Goal: Task Accomplishment & Management: Complete application form

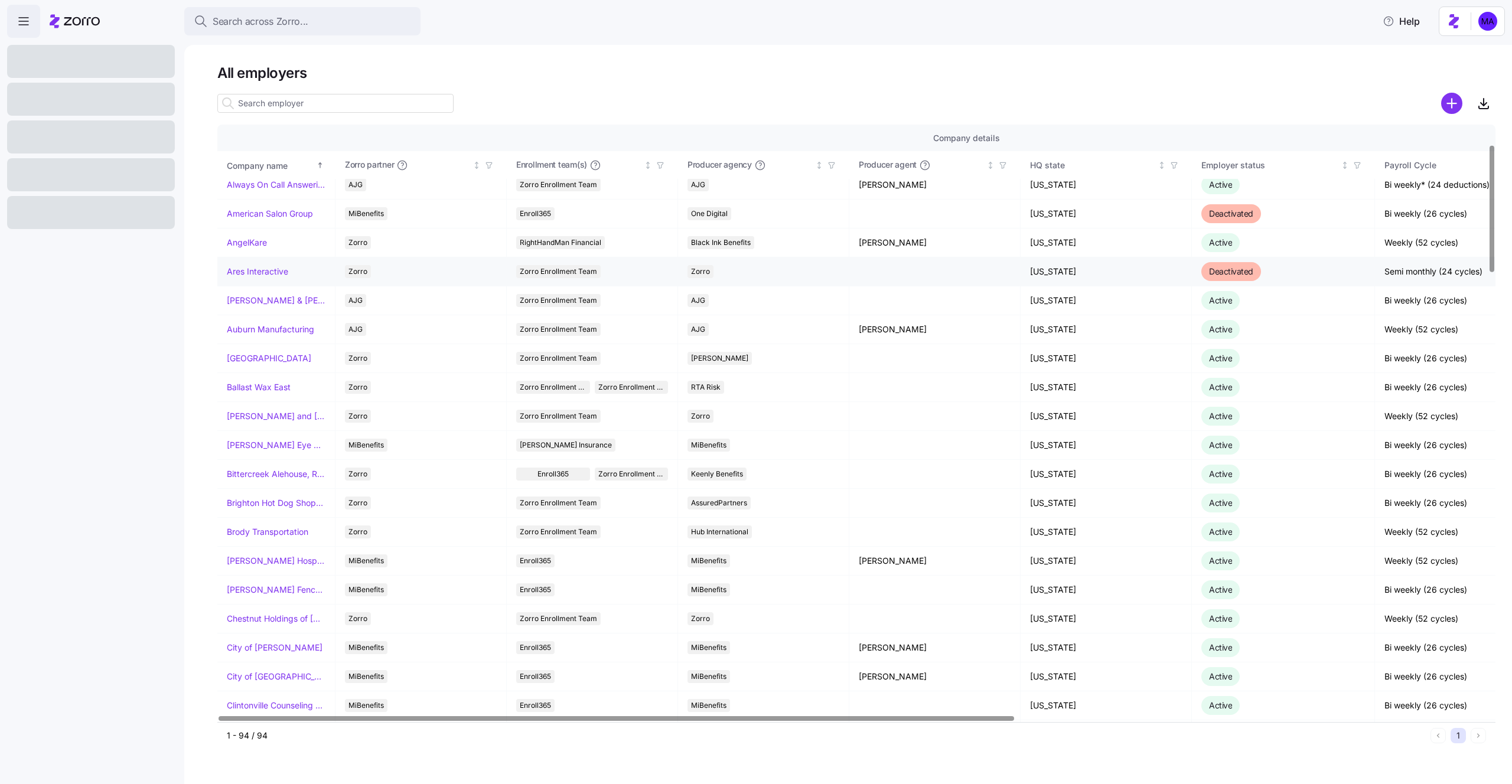
scroll to position [159, 0]
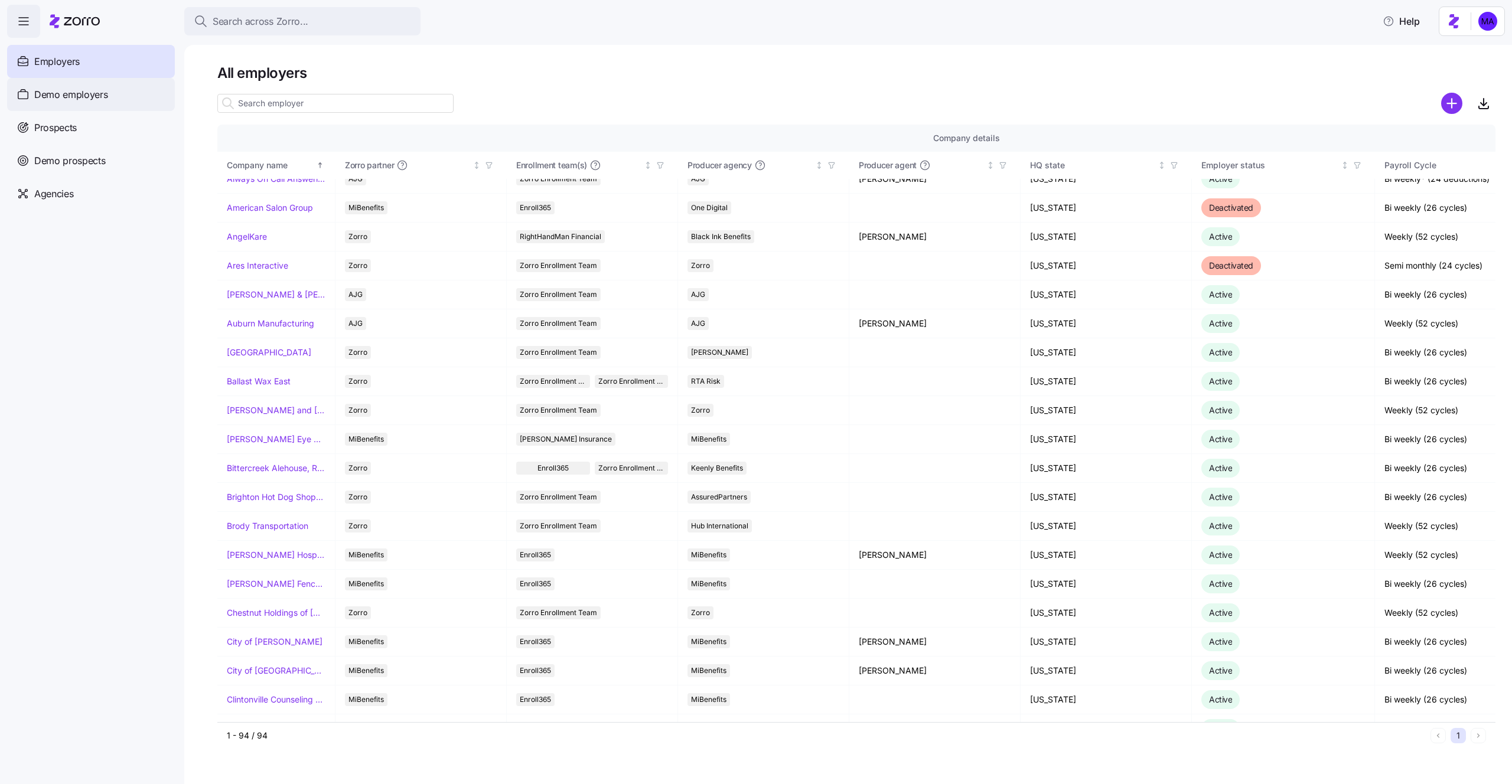
click at [74, 99] on span "Demo employers" at bounding box center [71, 95] width 74 height 14
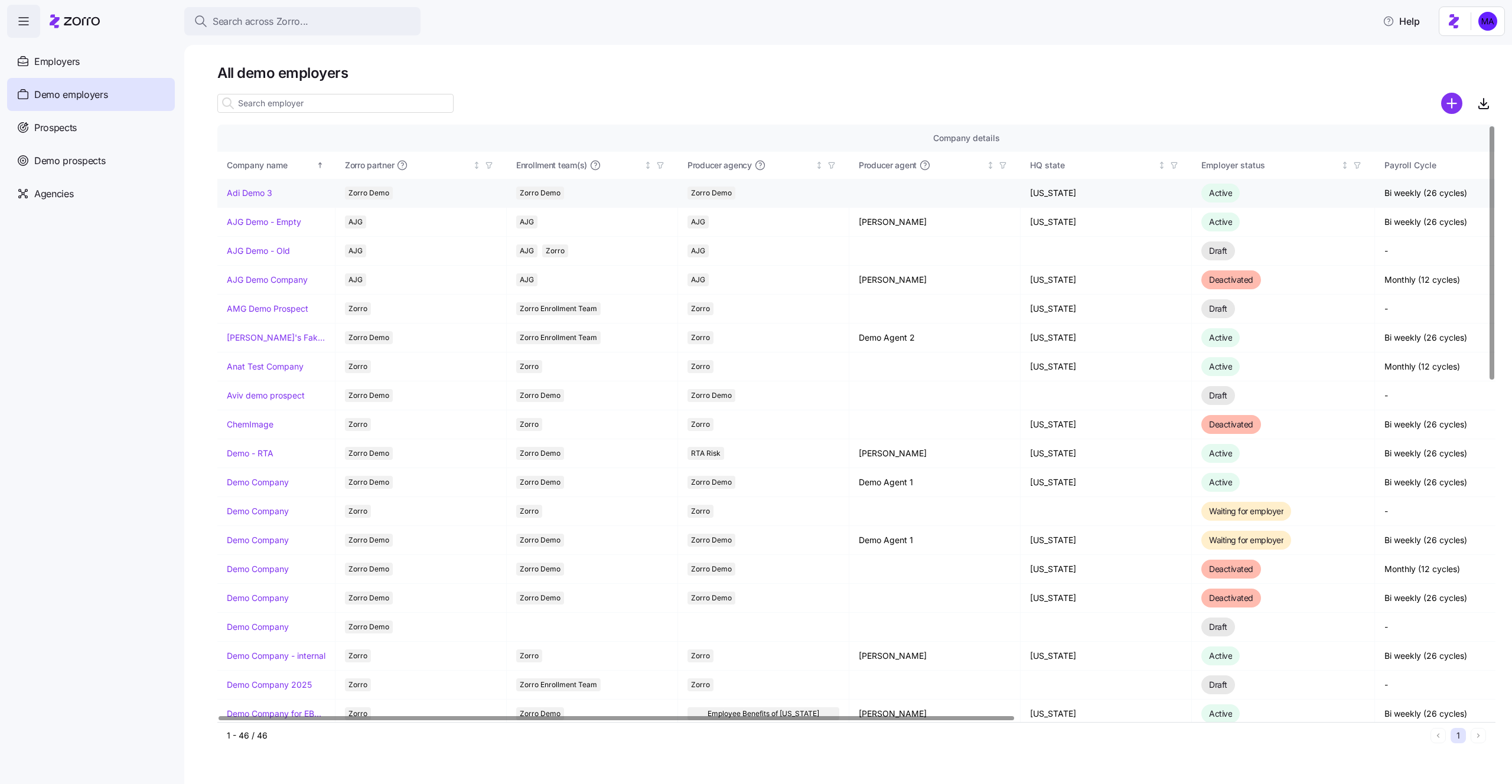
click at [260, 190] on link "Adi Demo 3" at bounding box center [249, 192] width 45 height 12
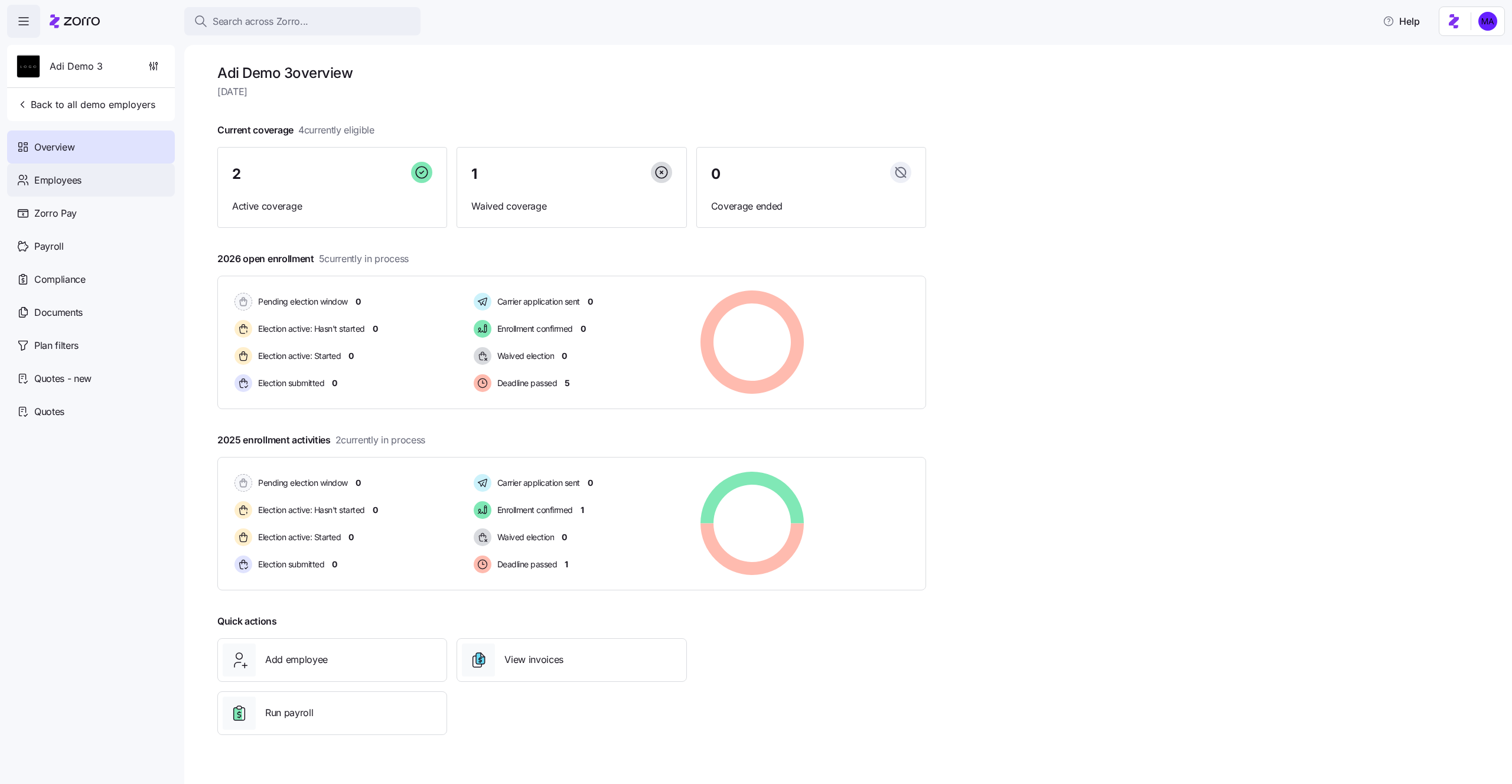
click at [131, 181] on div "Employees" at bounding box center [91, 180] width 168 height 33
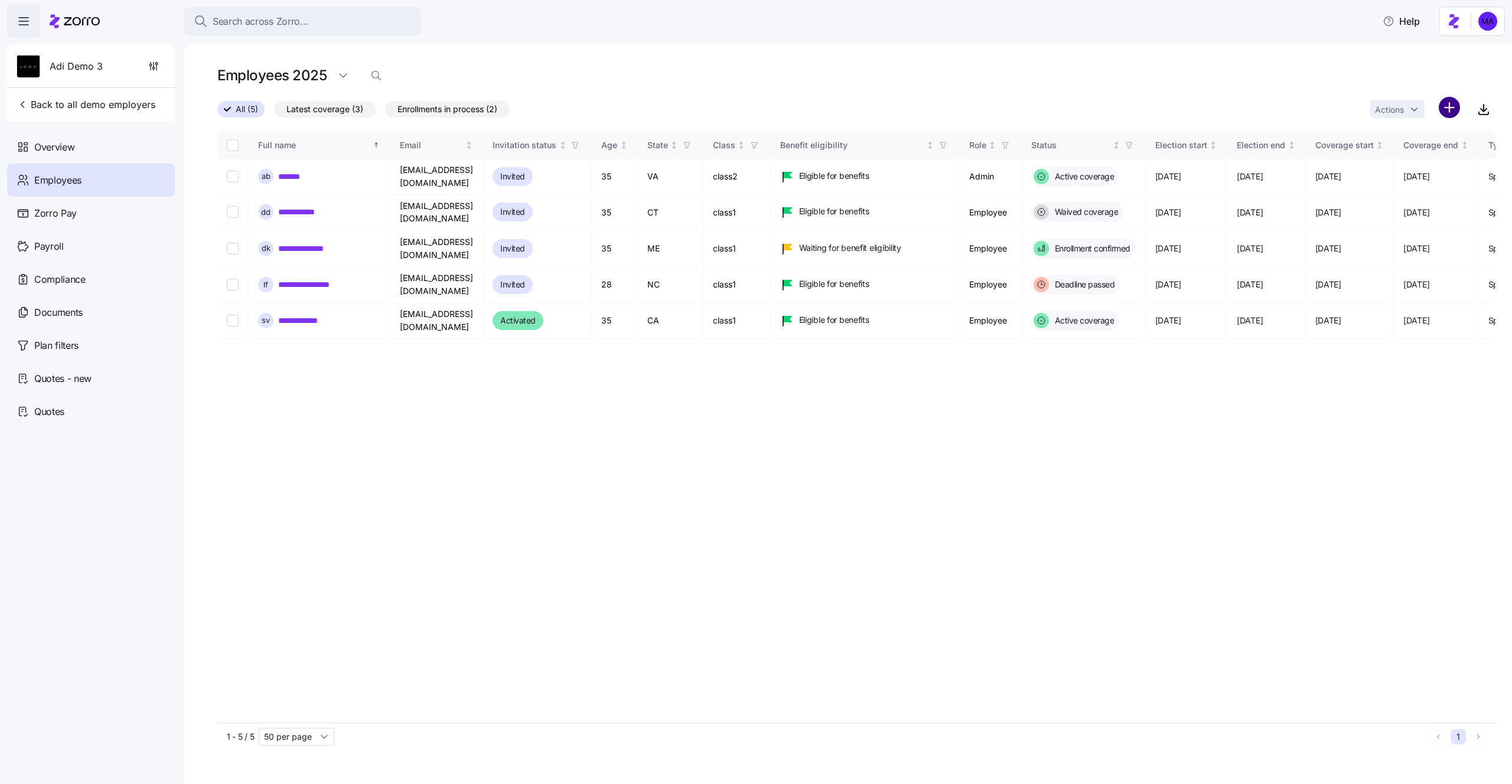
click at [1452, 106] on html "Search across Zorro... Help Adi Demo 3 Back to all demo employers Overview Empl…" at bounding box center [756, 388] width 1512 height 777
click at [1398, 157] on span "Add a new employee" at bounding box center [1412, 158] width 79 height 12
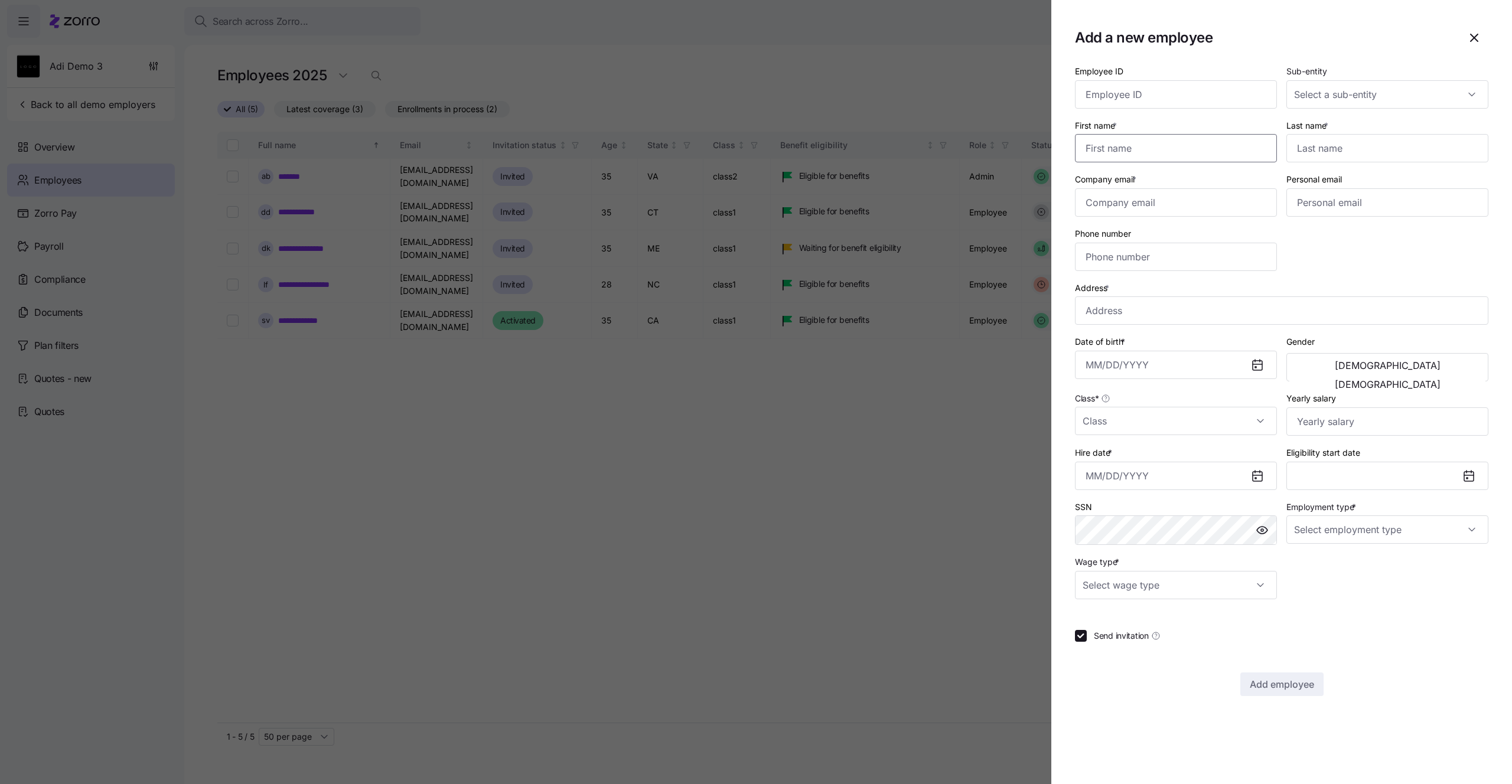
click at [1207, 139] on input "First name *" at bounding box center [1176, 148] width 202 height 28
type input "nnn"
click at [1360, 148] on input "Last name *" at bounding box center [1387, 148] width 202 height 28
type input "nnn"
click at [1212, 202] on input "Company email *" at bounding box center [1176, 202] width 202 height 28
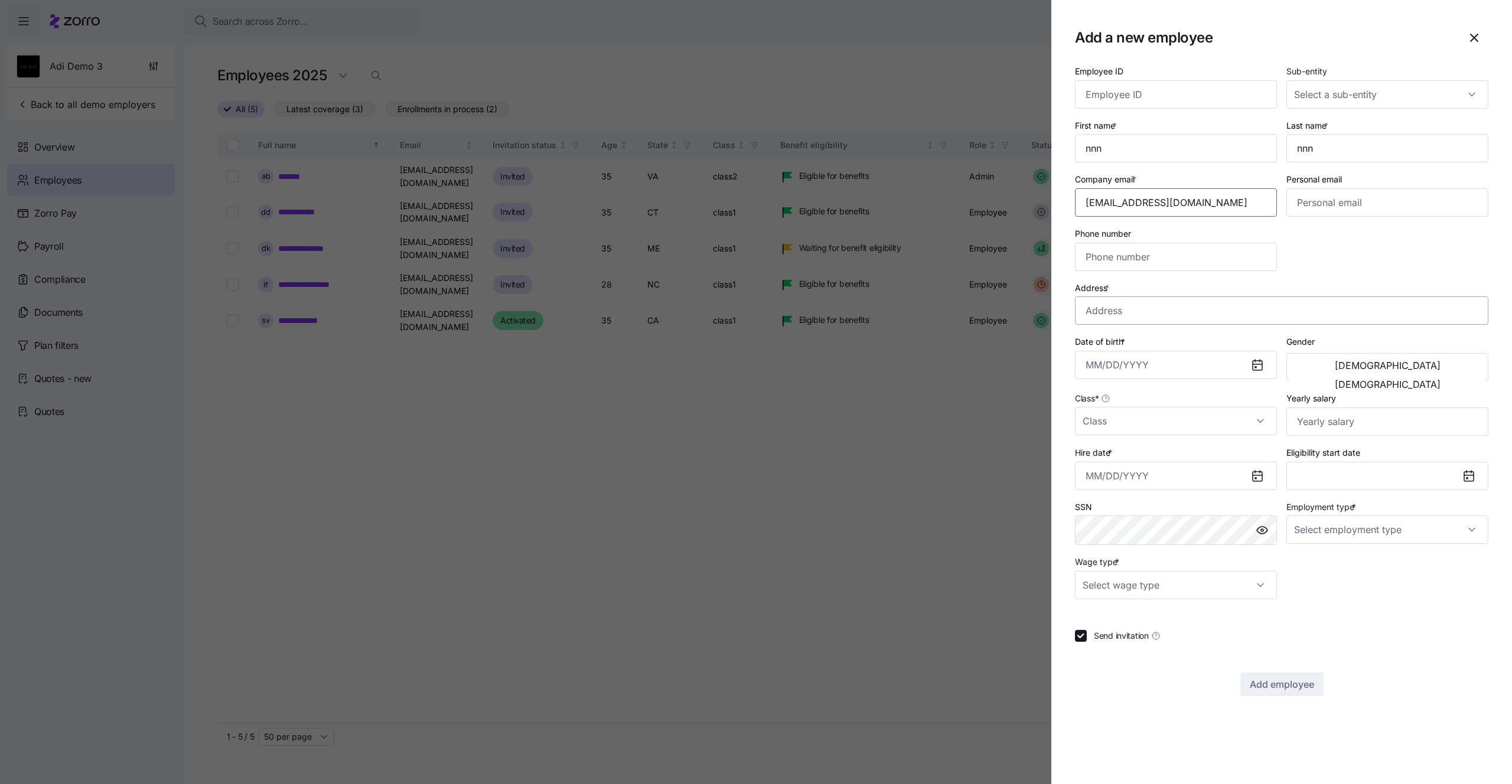
type input "[EMAIL_ADDRESS][DOMAIN_NAME]"
click at [1219, 304] on input "Address *" at bounding box center [1282, 310] width 413 height 28
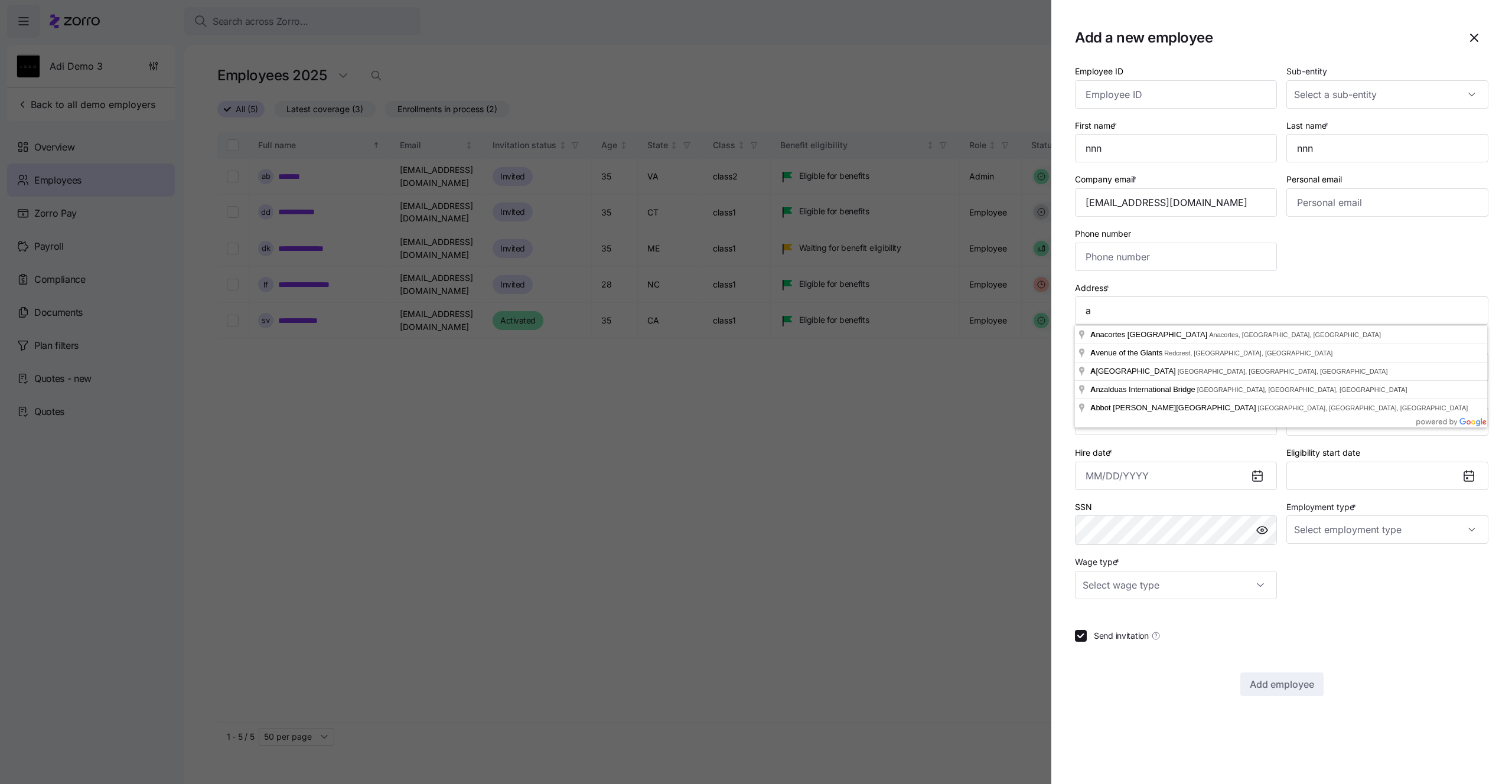
type input "Avenue of the Giants, [GEOGRAPHIC_DATA], [GEOGRAPHIC_DATA], [GEOGRAPHIC_DATA]"
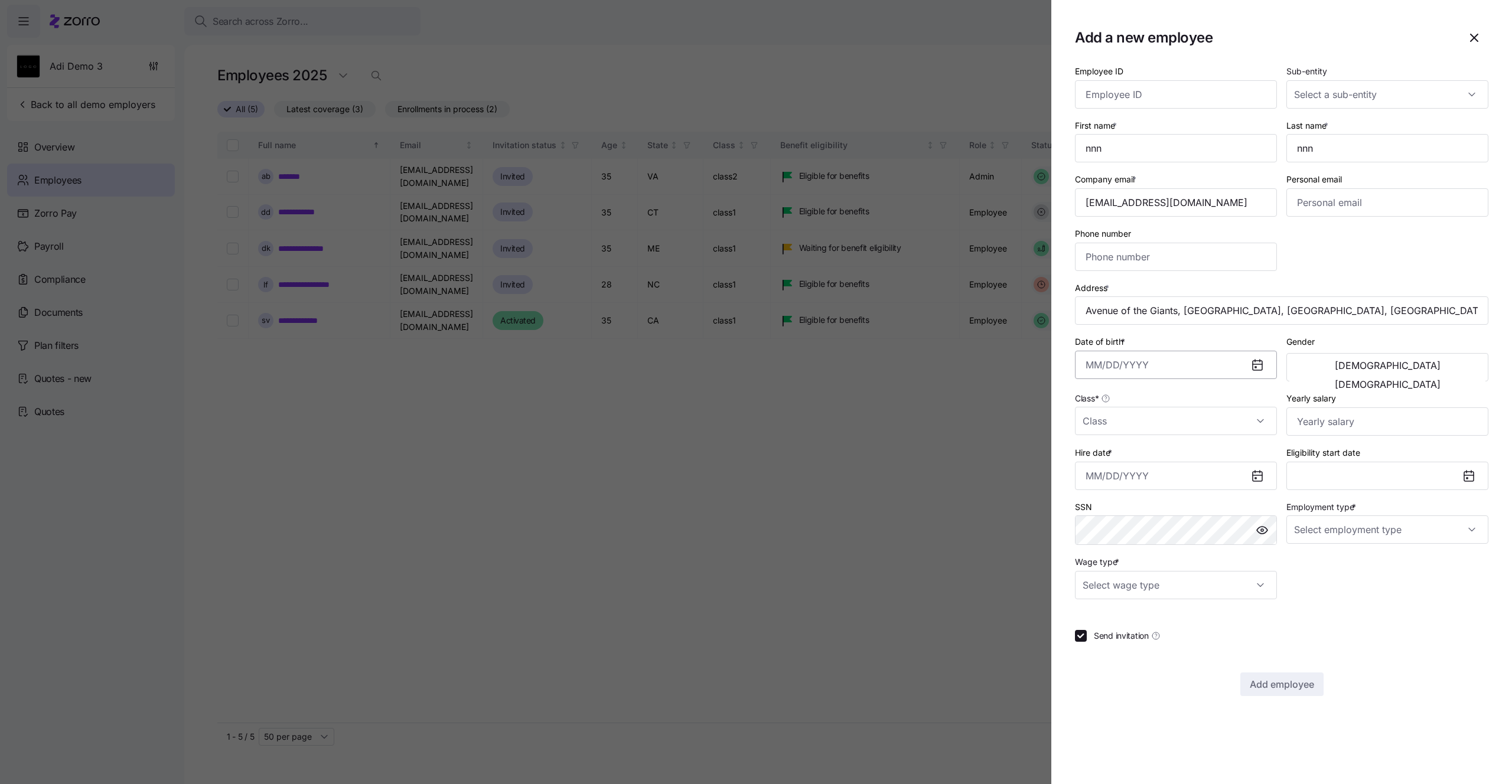
click at [1204, 368] on input "Date of birth *" at bounding box center [1176, 364] width 202 height 28
click at [1203, 454] on td "1994" at bounding box center [1187, 468] width 68 height 29
click at [1196, 435] on button "1991" at bounding box center [1187, 438] width 68 height 28
click at [1196, 435] on button "Feb" at bounding box center [1187, 438] width 68 height 28
click at [1196, 435] on th "Th" at bounding box center [1186, 437] width 29 height 23
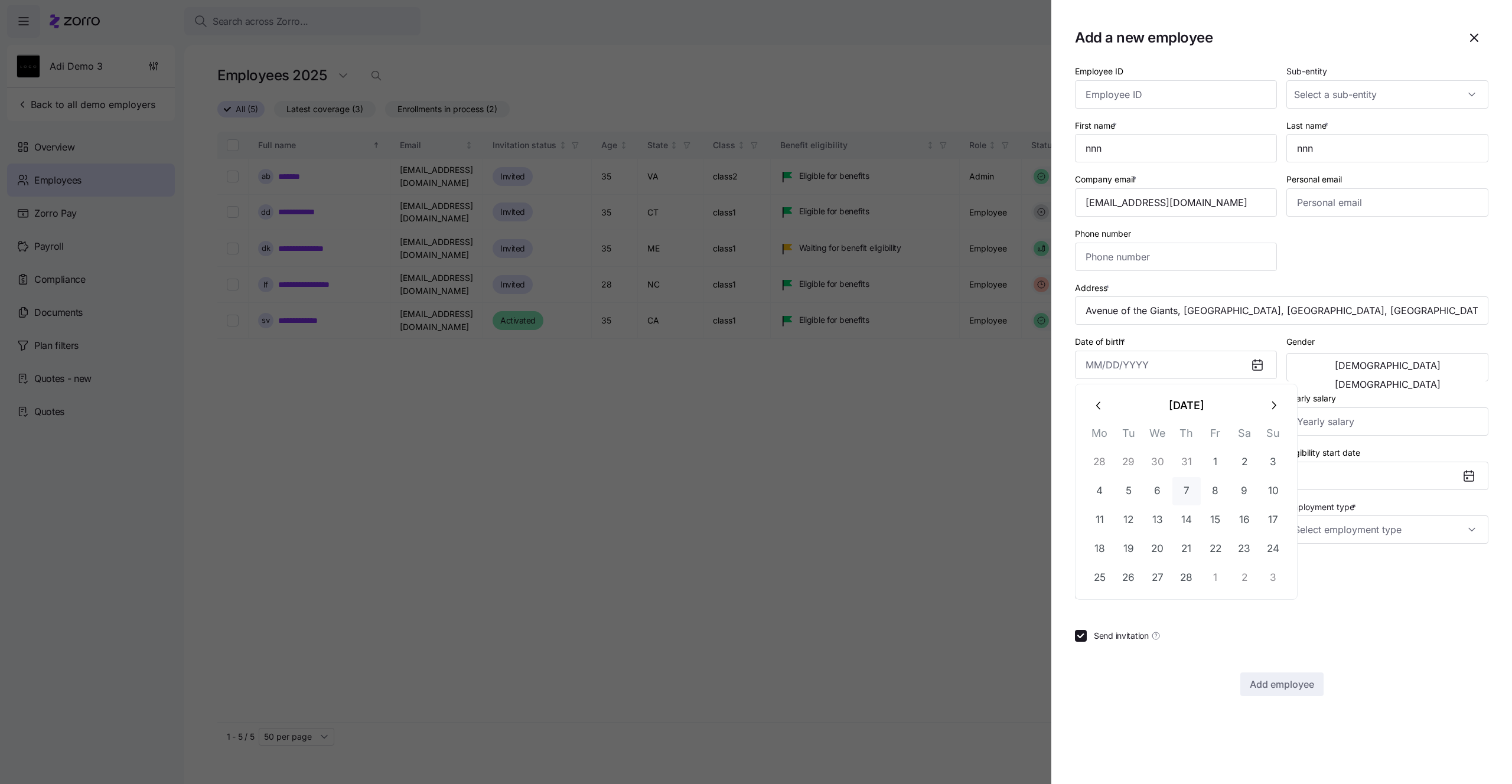
click at [1192, 490] on button "7" at bounding box center [1186, 491] width 28 height 28
type input "[DATE]"
click at [1164, 429] on input "Class *" at bounding box center [1176, 420] width 202 height 28
click at [1119, 463] on div "class1" at bounding box center [1175, 457] width 192 height 24
type input "class1"
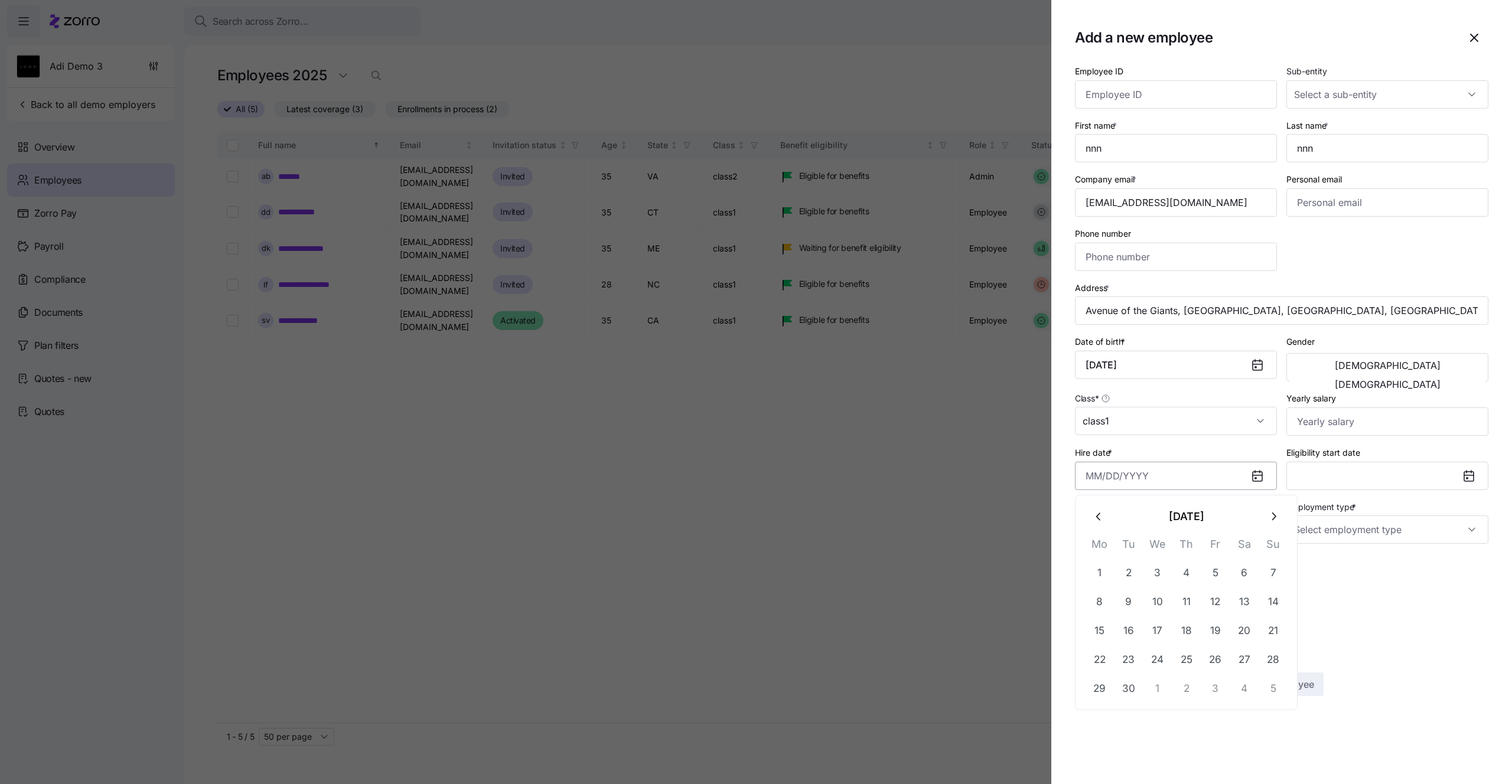
click at [1220, 484] on input "Hire date *" at bounding box center [1176, 475] width 202 height 28
click at [1189, 607] on button "11" at bounding box center [1186, 601] width 28 height 28
type input "[DATE]"
click at [1331, 530] on input "Employment type *" at bounding box center [1387, 529] width 202 height 28
click at [1329, 570] on span "Full Time" at bounding box center [1318, 566] width 34 height 13
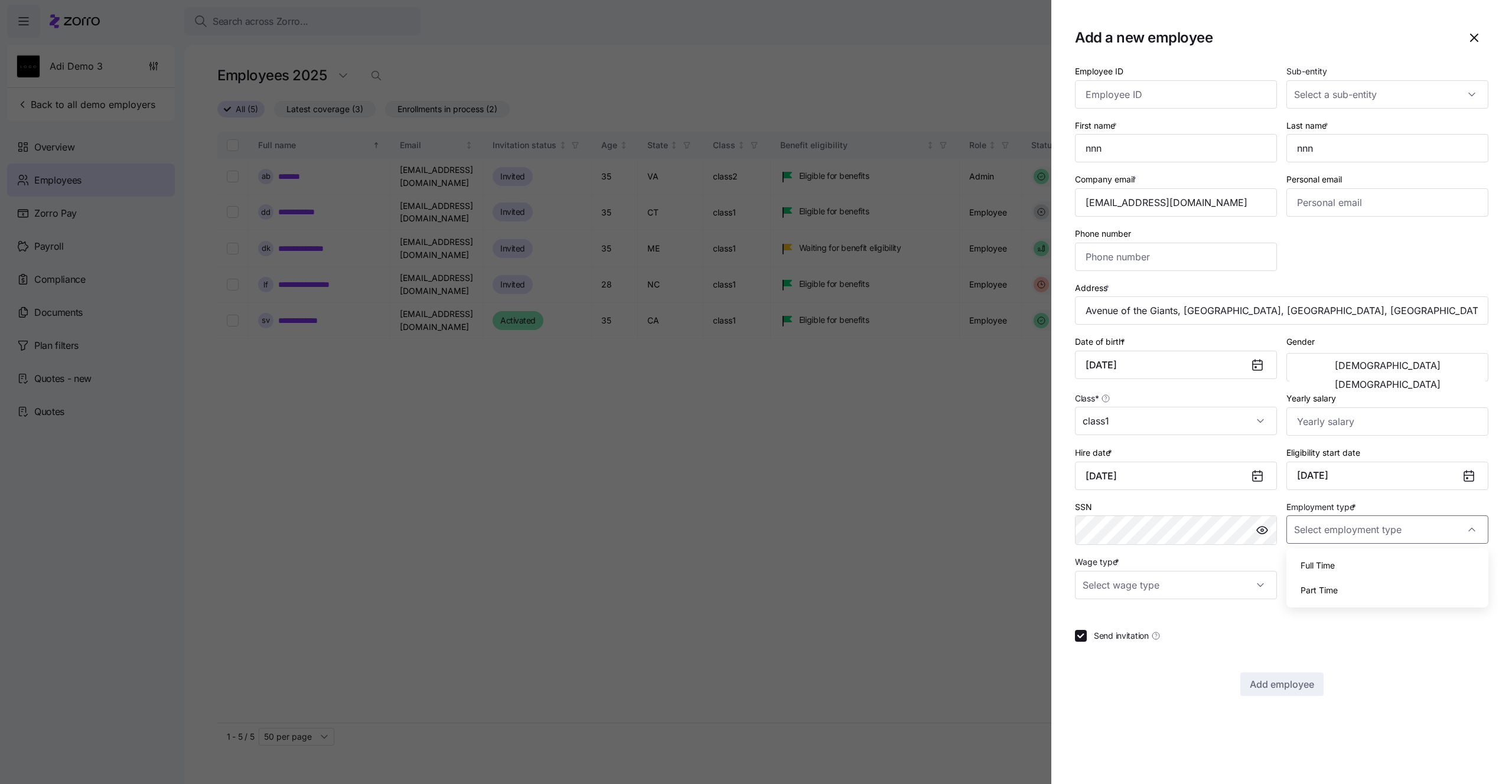
type input "Full Time"
click at [1243, 584] on input "Wage type *" at bounding box center [1176, 585] width 202 height 28
click at [1173, 613] on div "Salary" at bounding box center [1175, 621] width 192 height 24
type input "Salary"
click at [1278, 679] on span "Add employee" at bounding box center [1282, 685] width 64 height 14
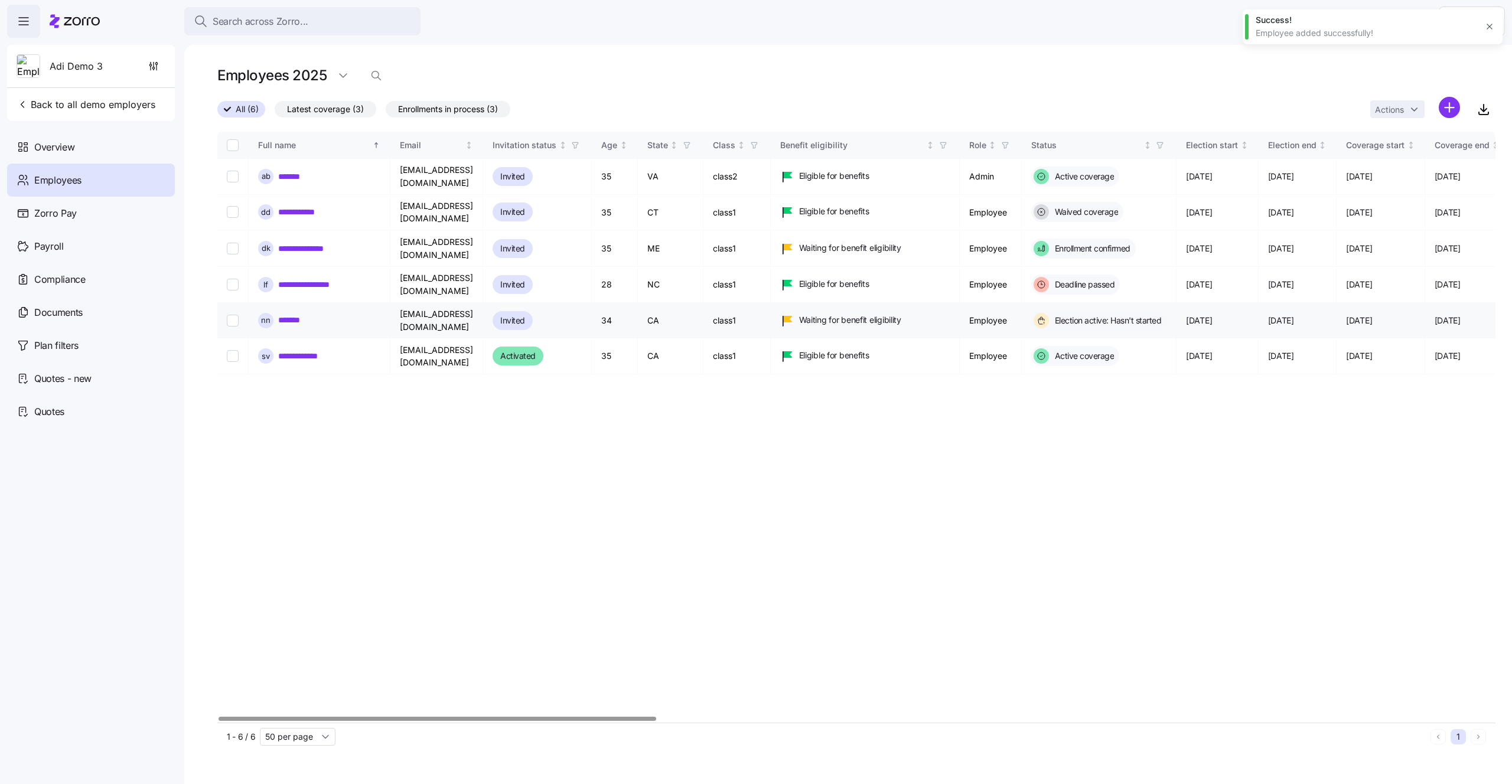
click at [298, 314] on link "*******" at bounding box center [293, 319] width 32 height 12
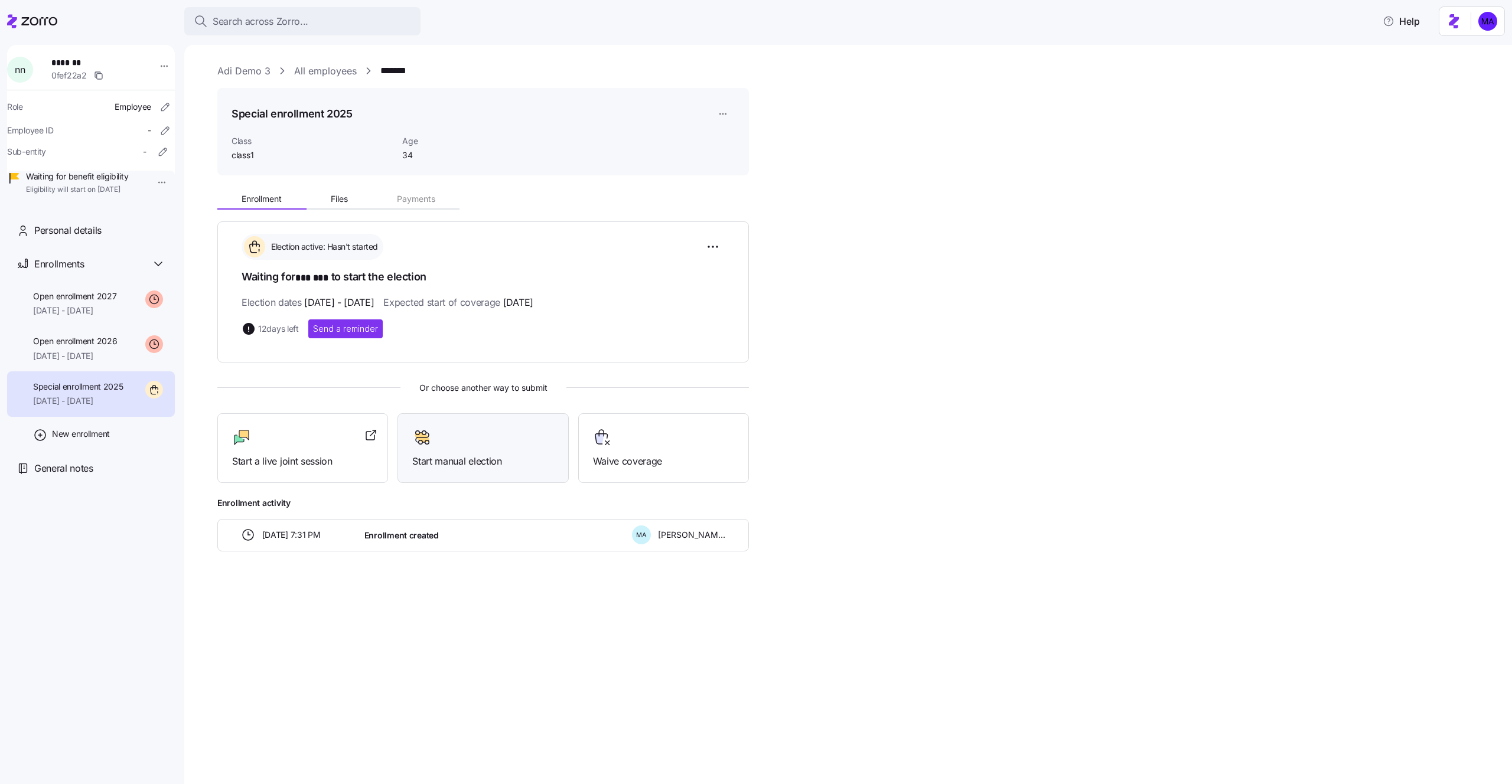
click at [478, 461] on span "Start manual election" at bounding box center [483, 461] width 141 height 14
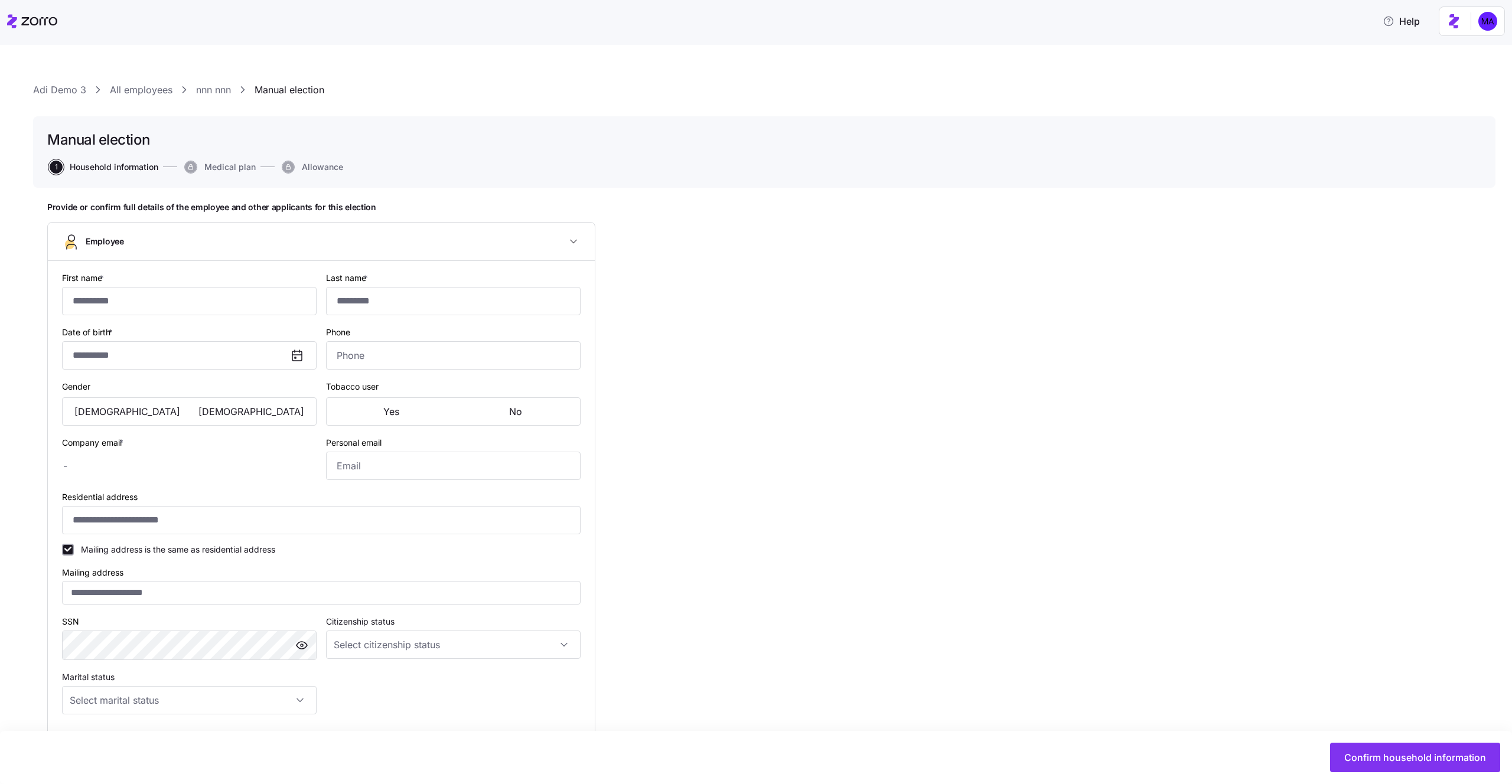
type input "***"
type input "[EMAIL_ADDRESS][DOMAIN_NAME]"
type input "**********"
checkbox input "true"
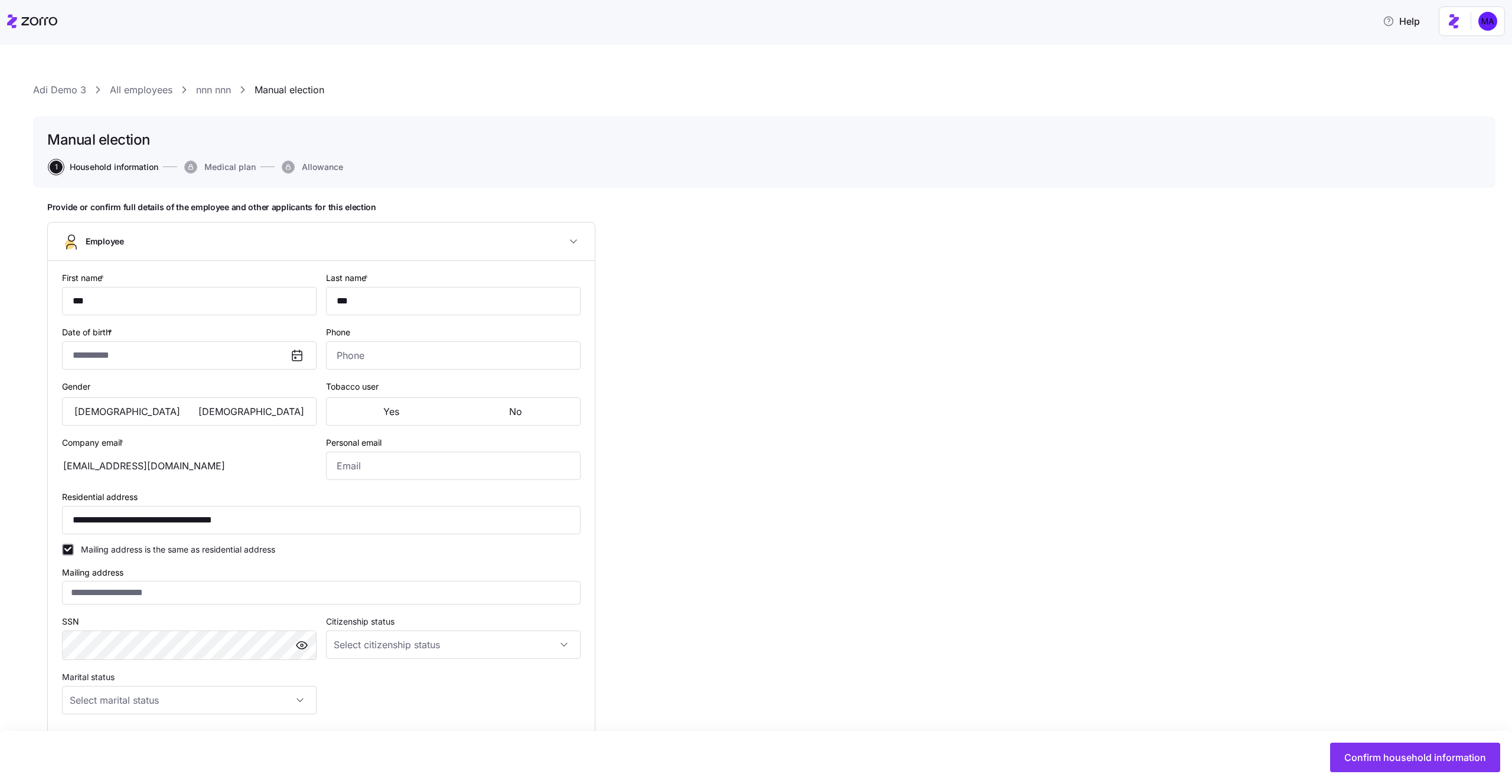
type input "**********"
type input "class1"
type input "Full time"
type input "Salary"
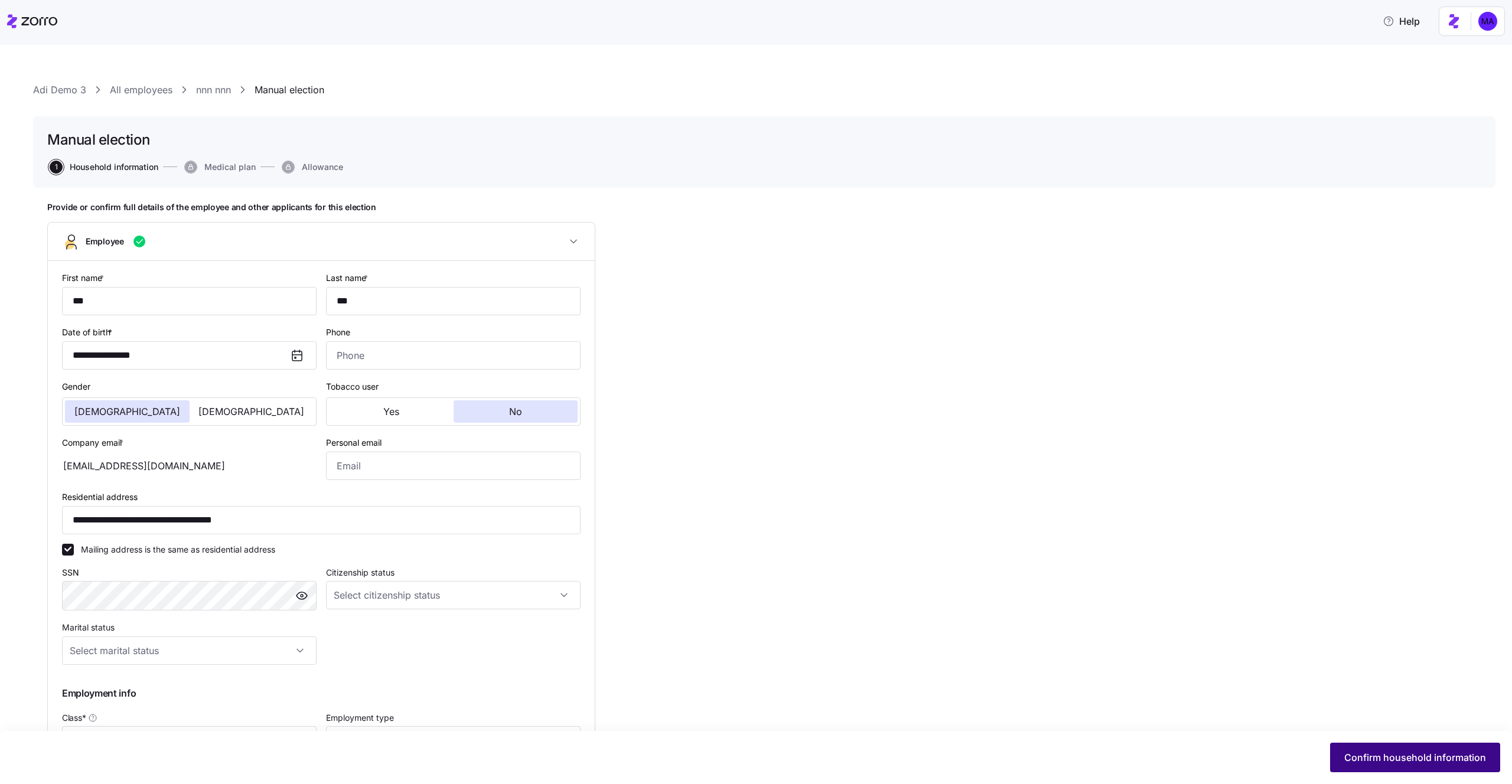
click at [1348, 758] on span "Confirm household information" at bounding box center [1415, 758] width 142 height 14
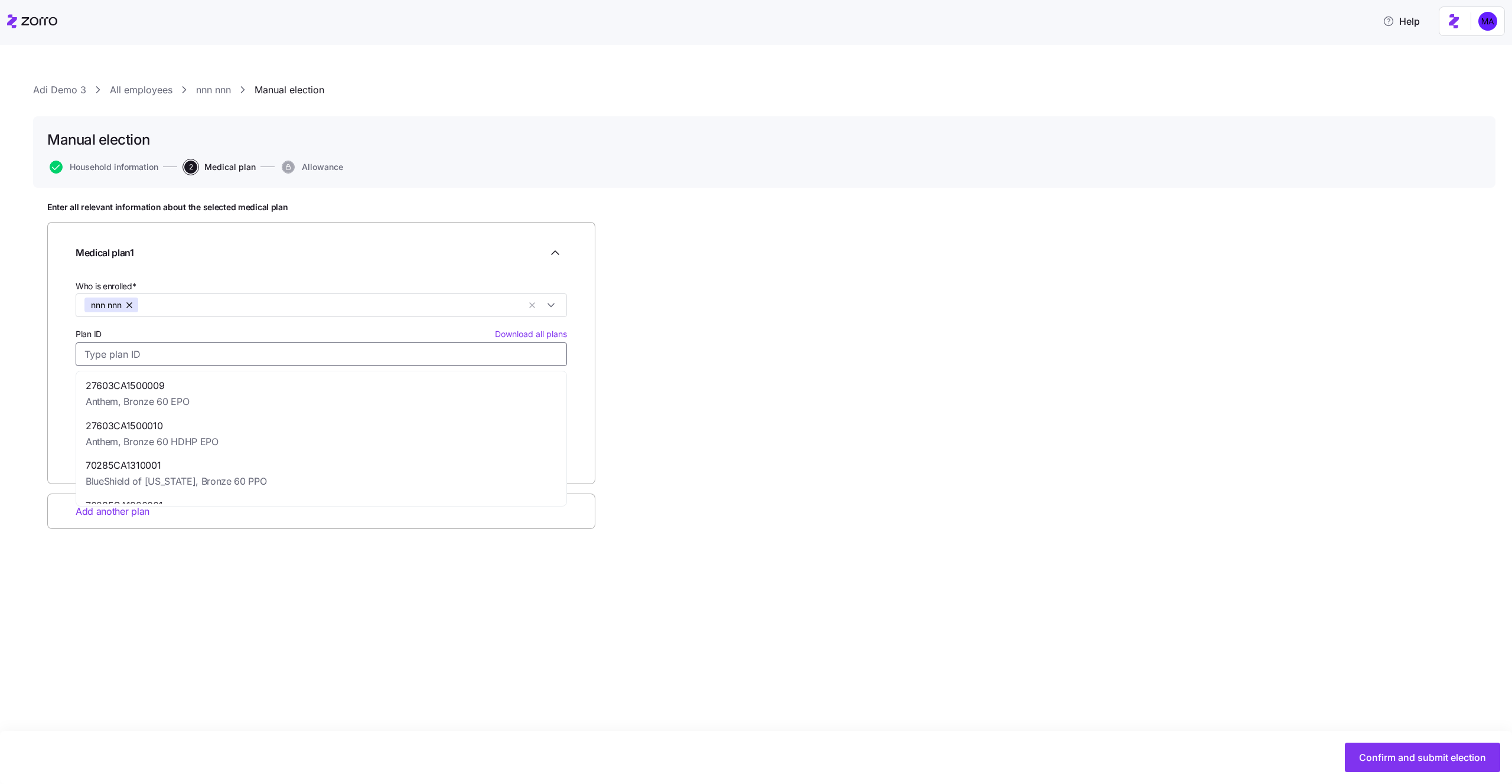
click at [477, 354] on input "Plan ID Download all plans" at bounding box center [321, 355] width 492 height 23
click at [429, 431] on div "27603CA1500010 Anthem, Bronze 60 HDHP EPO" at bounding box center [321, 434] width 486 height 41
type input "27603CA1500010"
type input "Anthem"
type input "Bronze 60 HDHP EPO"
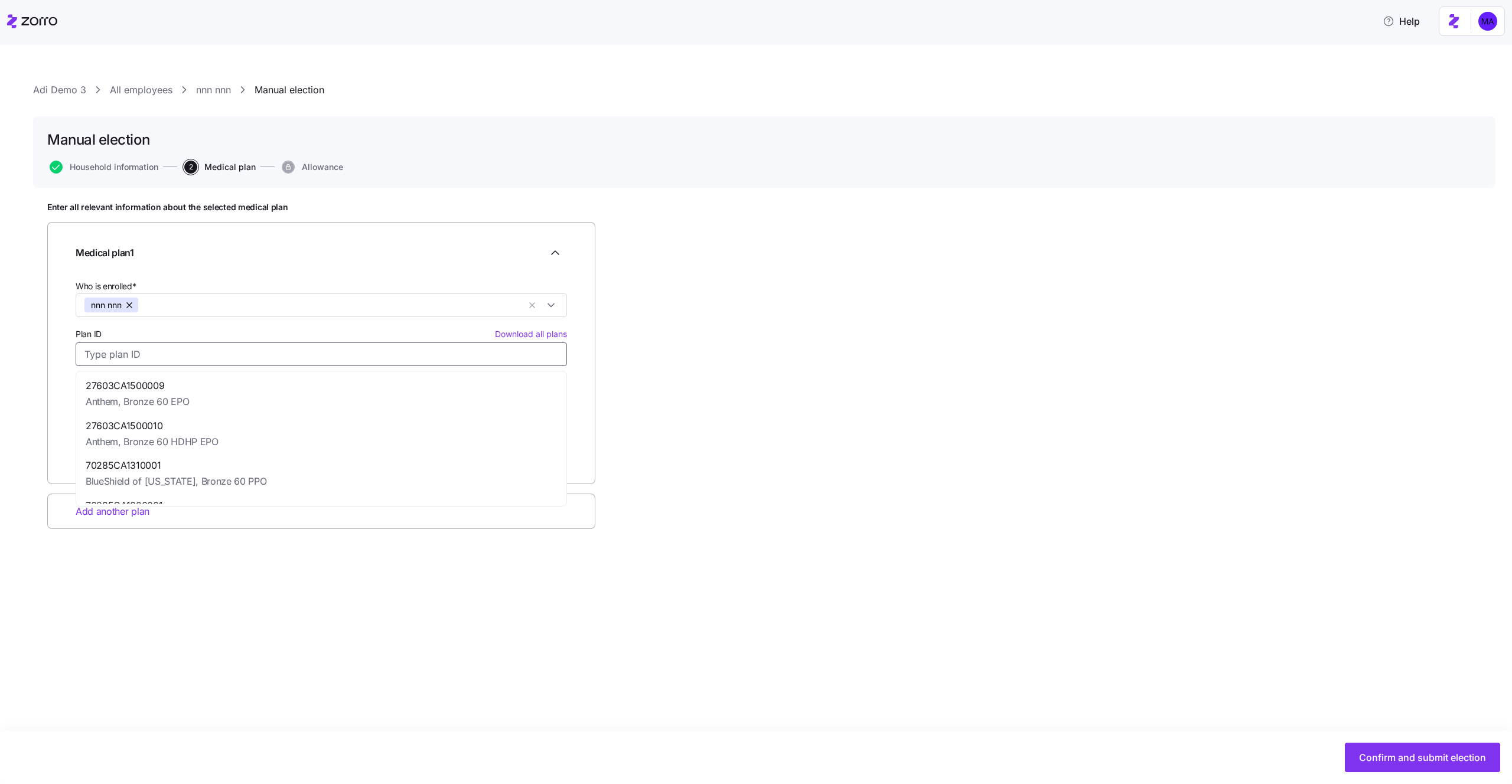
type input "$586.99"
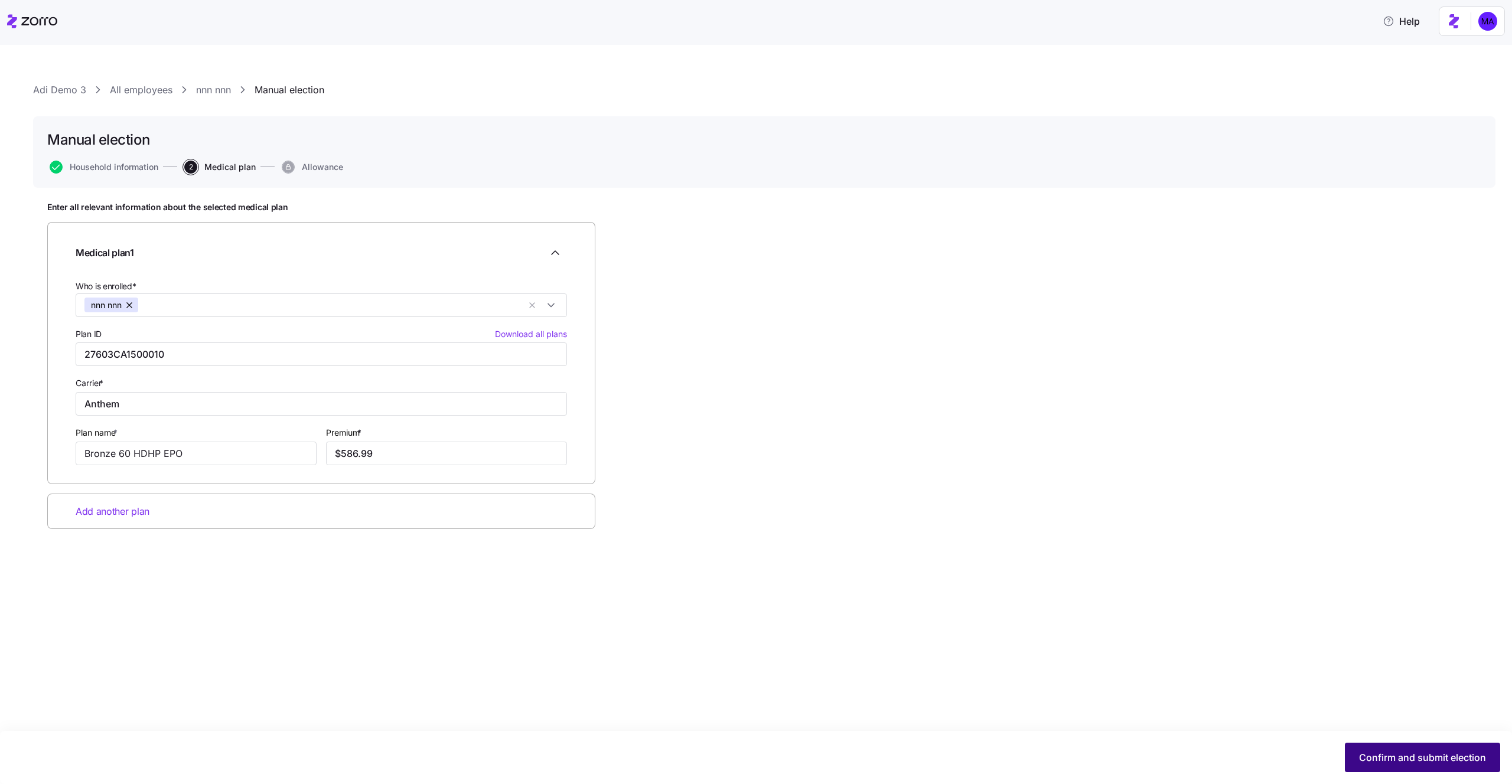
click at [1399, 764] on span "Confirm and submit election" at bounding box center [1423, 758] width 127 height 14
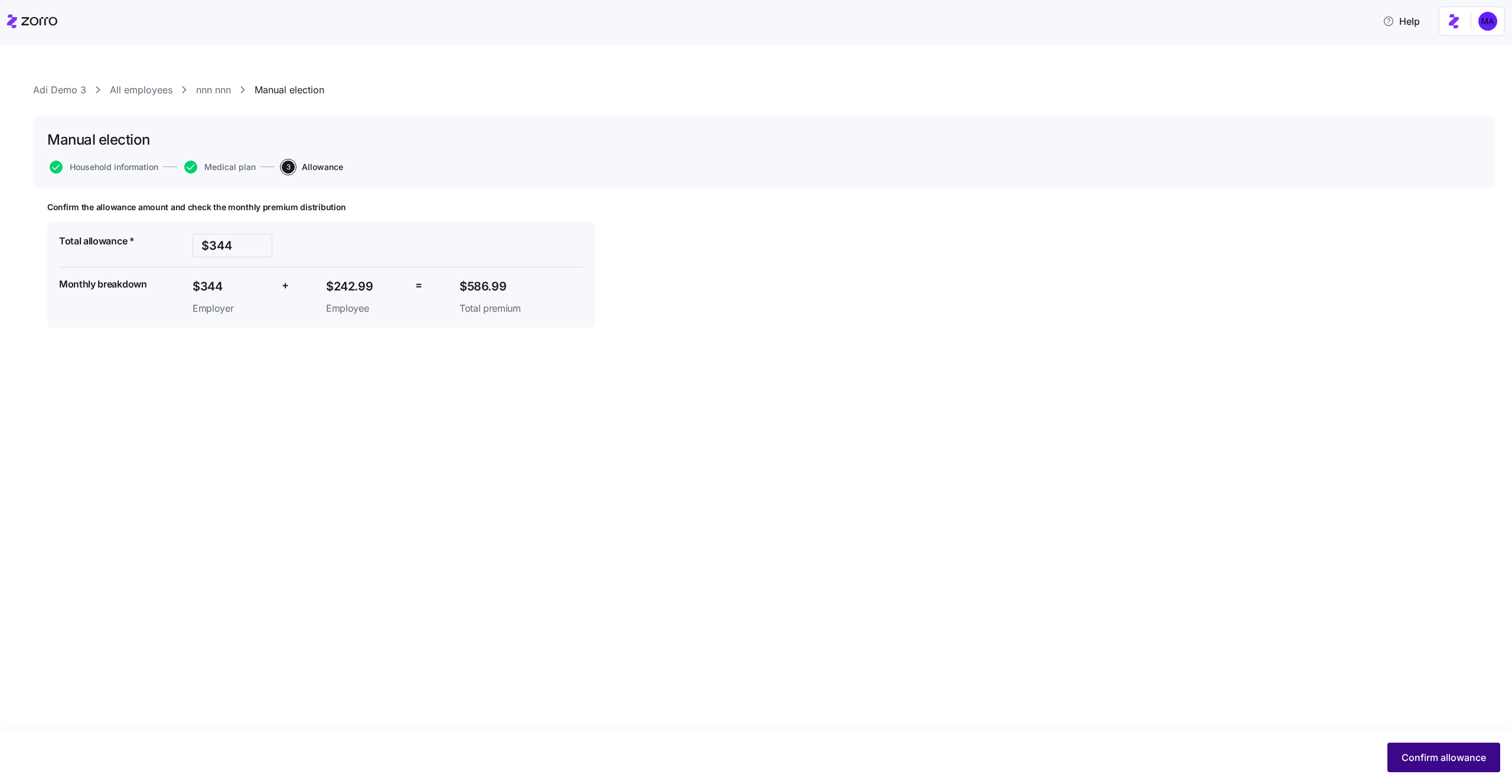
click at [1425, 759] on span "Confirm allowance" at bounding box center [1444, 758] width 85 height 14
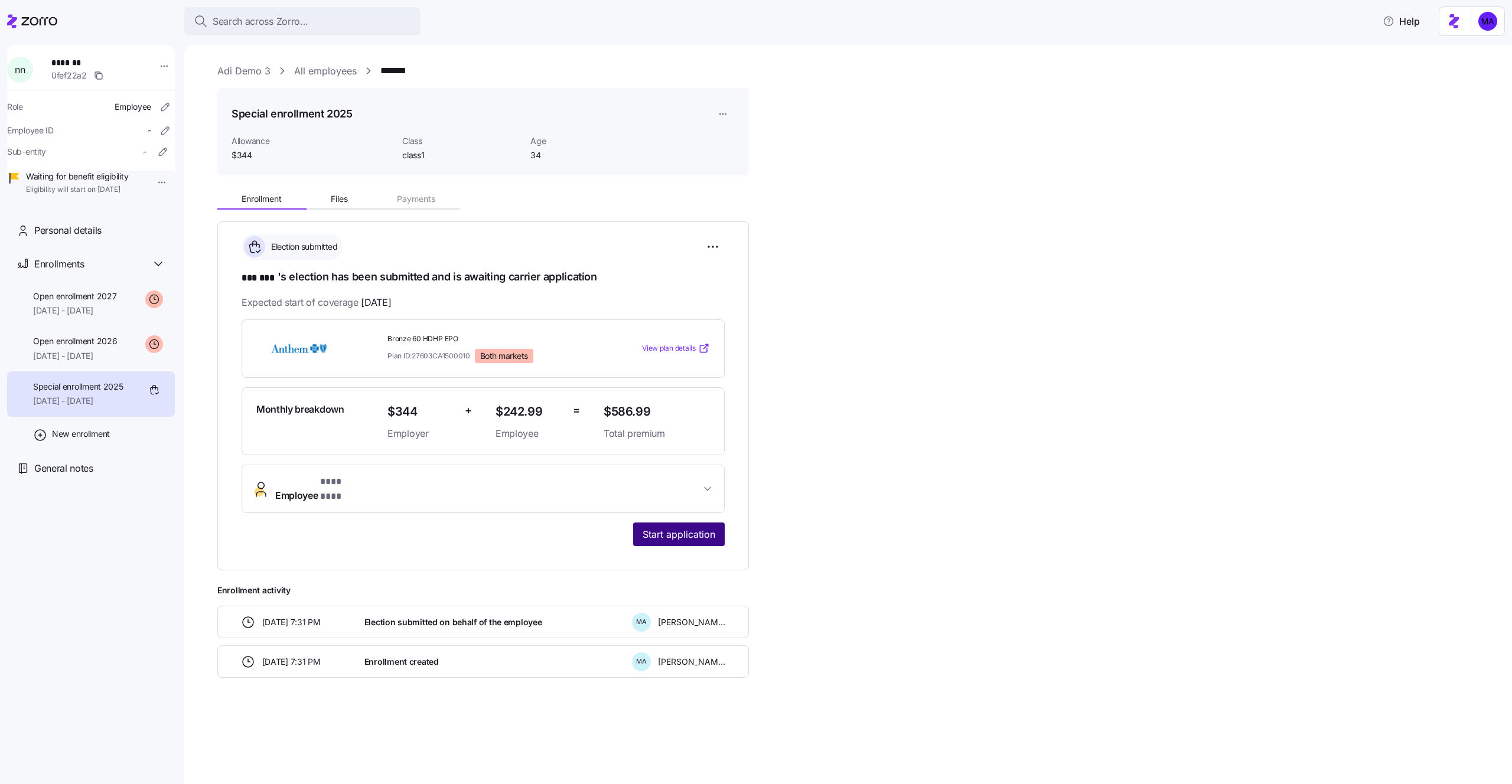
click at [686, 527] on span "Start application" at bounding box center [679, 534] width 73 height 14
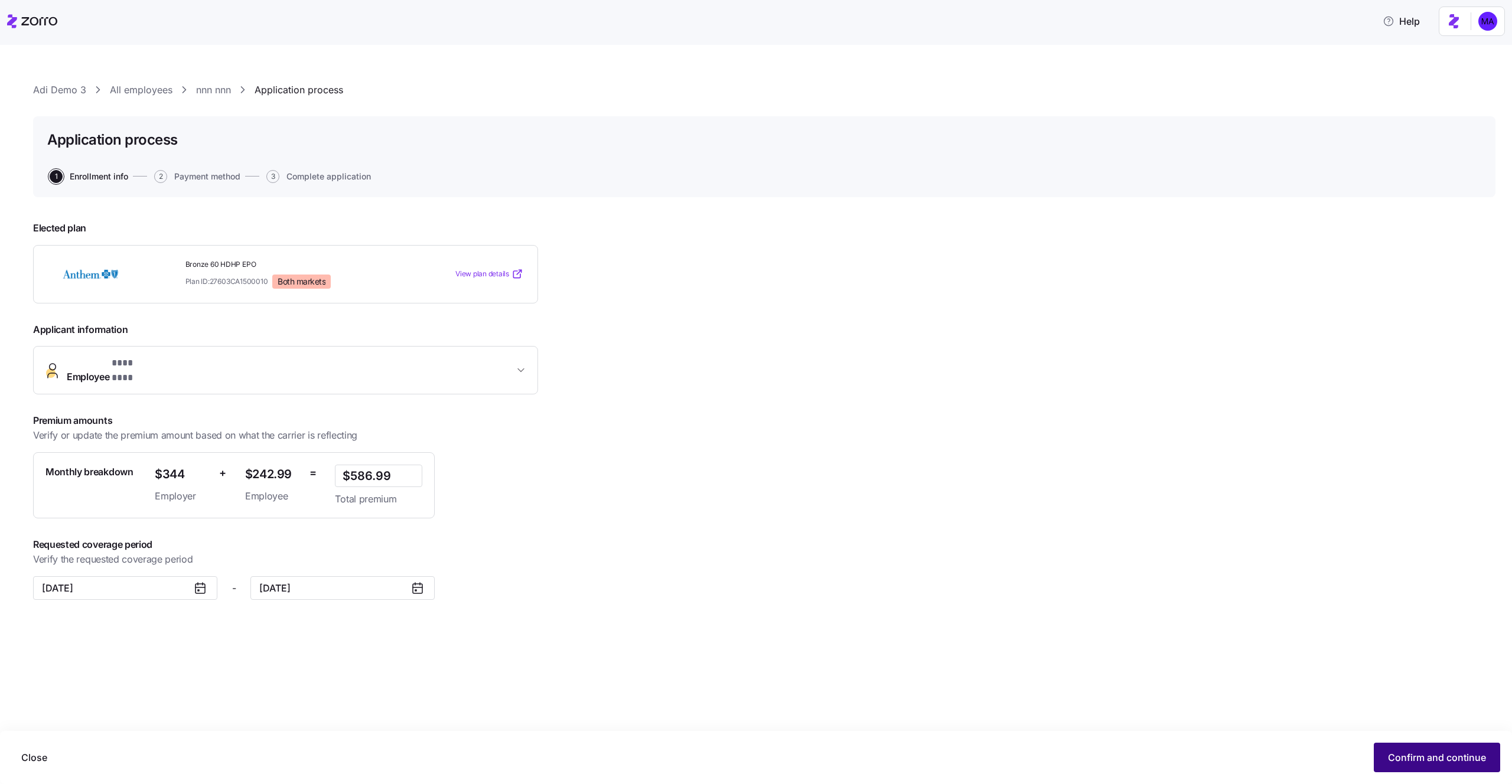
click at [1423, 763] on span "Confirm and continue" at bounding box center [1437, 758] width 98 height 14
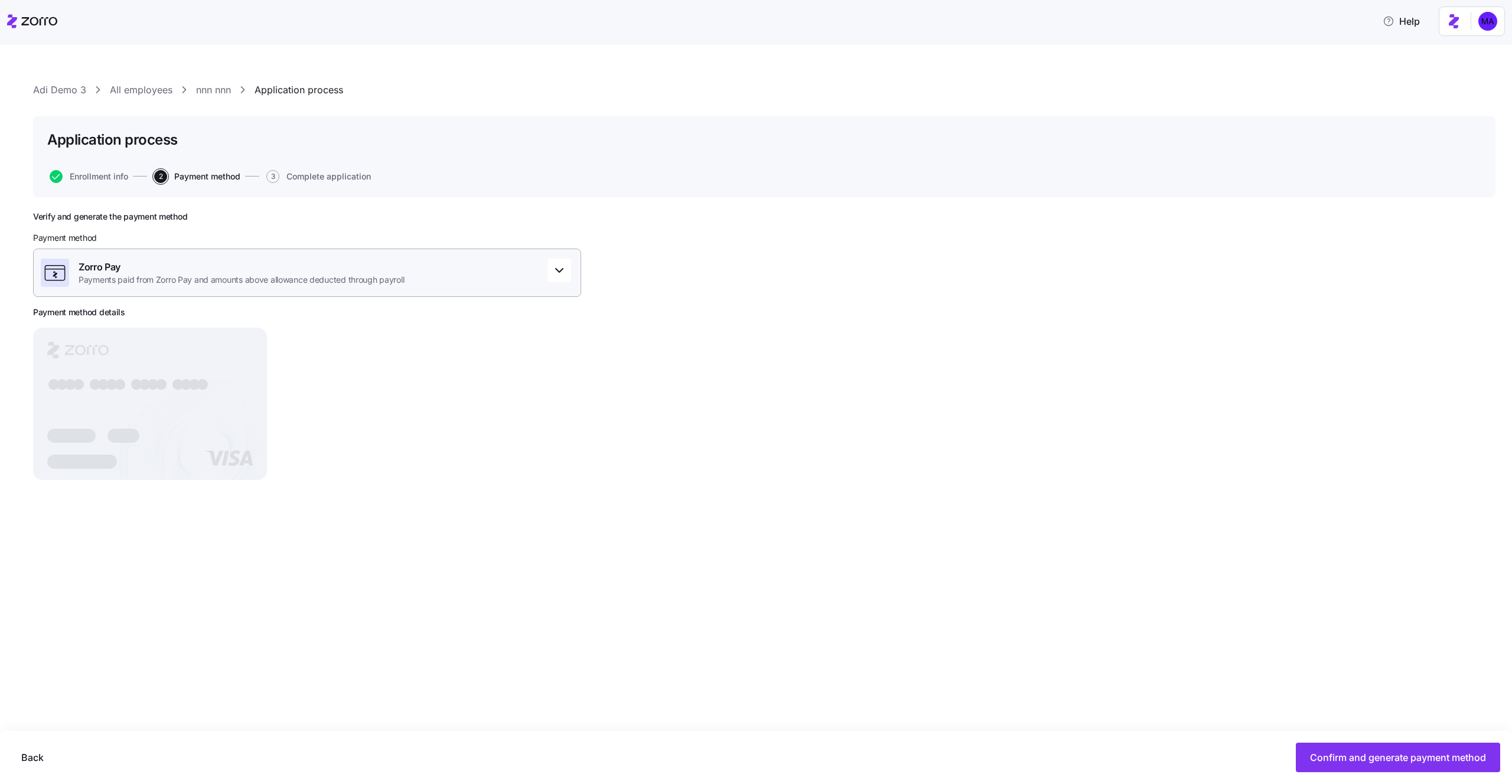
click at [478, 291] on div "Zorro Pay Payments paid from Zorro Pay and amounts above allowance deducted thr…" at bounding box center [307, 273] width 548 height 49
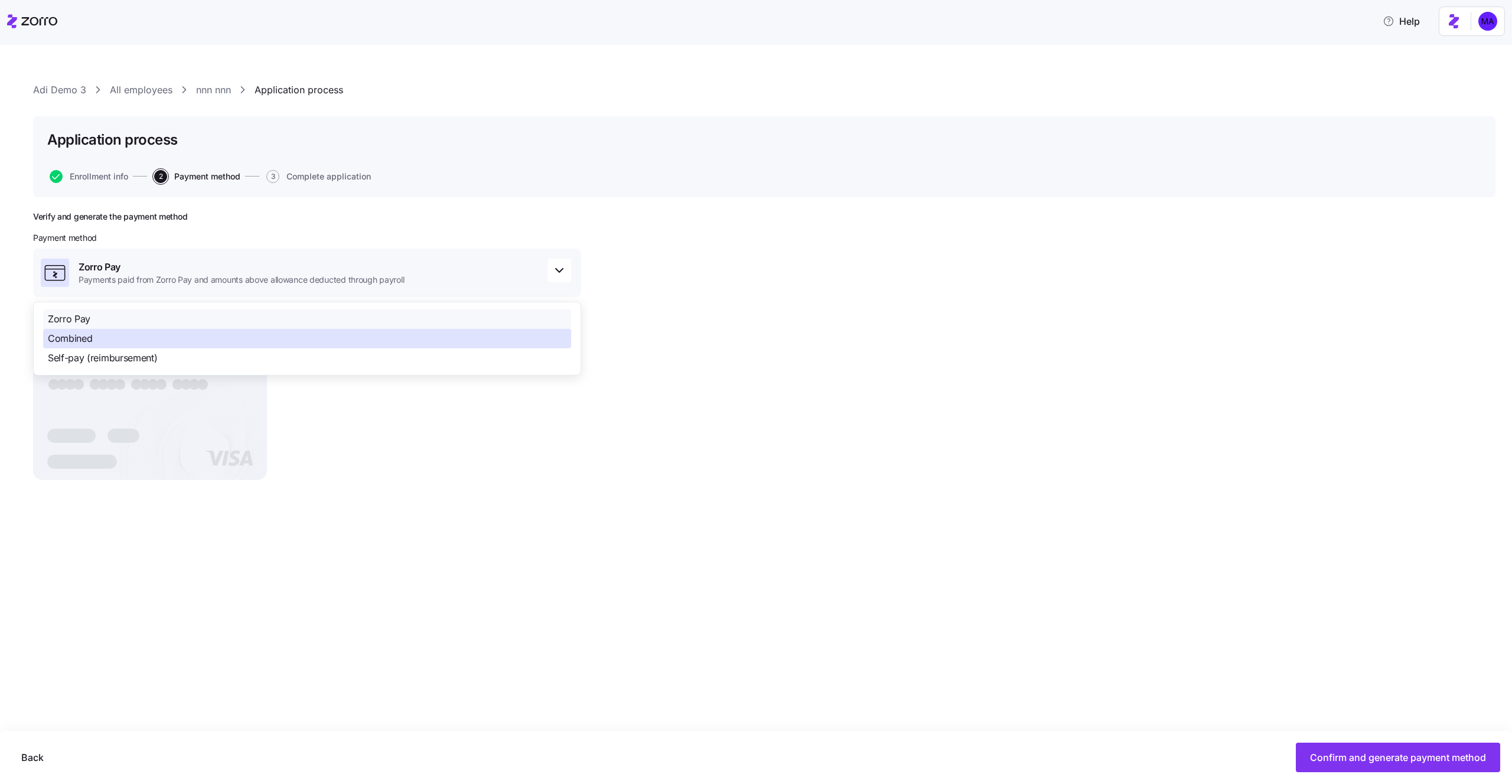
click at [349, 339] on div "Combined" at bounding box center [307, 339] width 528 height 20
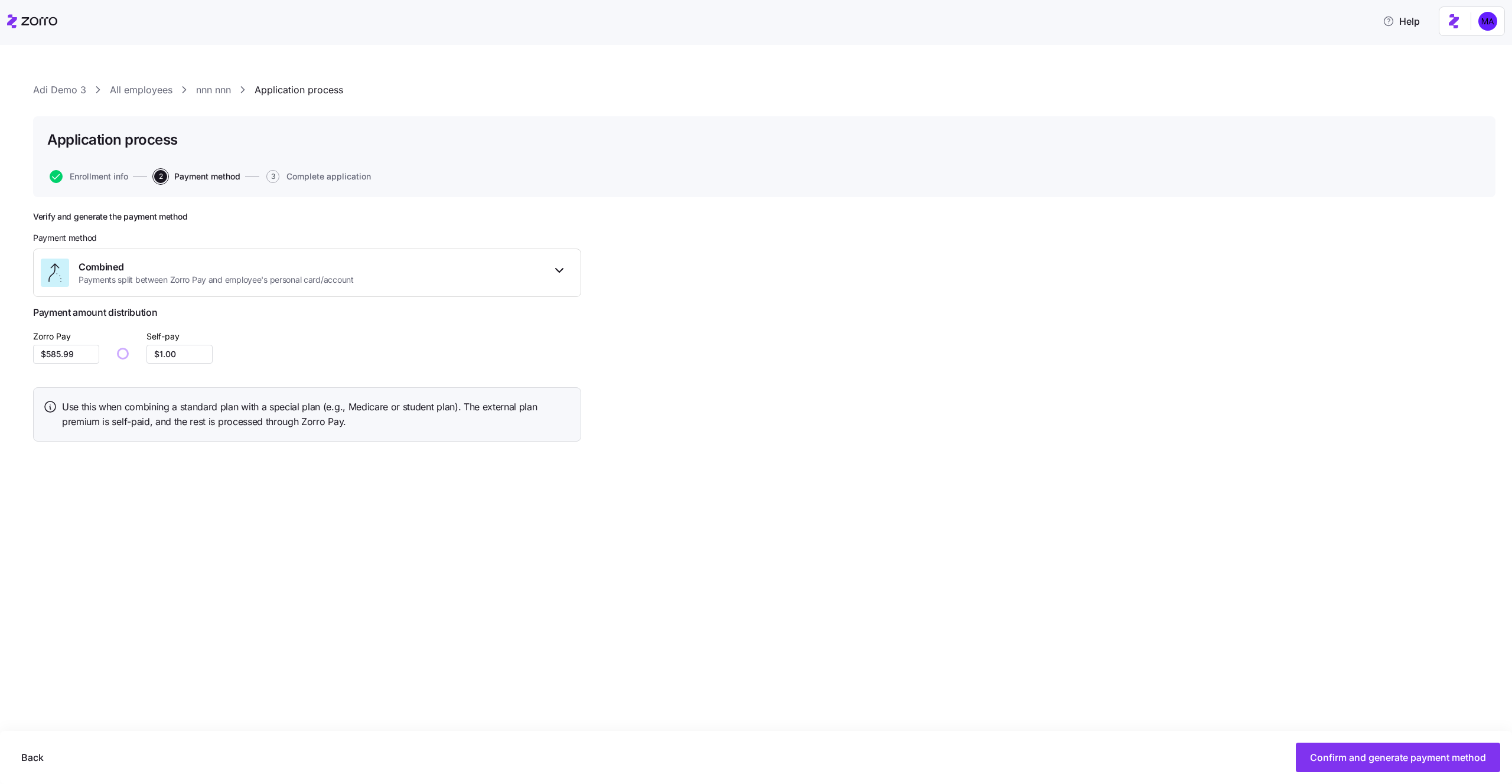
click at [1066, 531] on div "Adi Demo 3 All employees nnn nnn Application process Application process Enroll…" at bounding box center [756, 414] width 1512 height 739
click at [1364, 761] on span "Confirm and generate payment method" at bounding box center [1398, 758] width 176 height 14
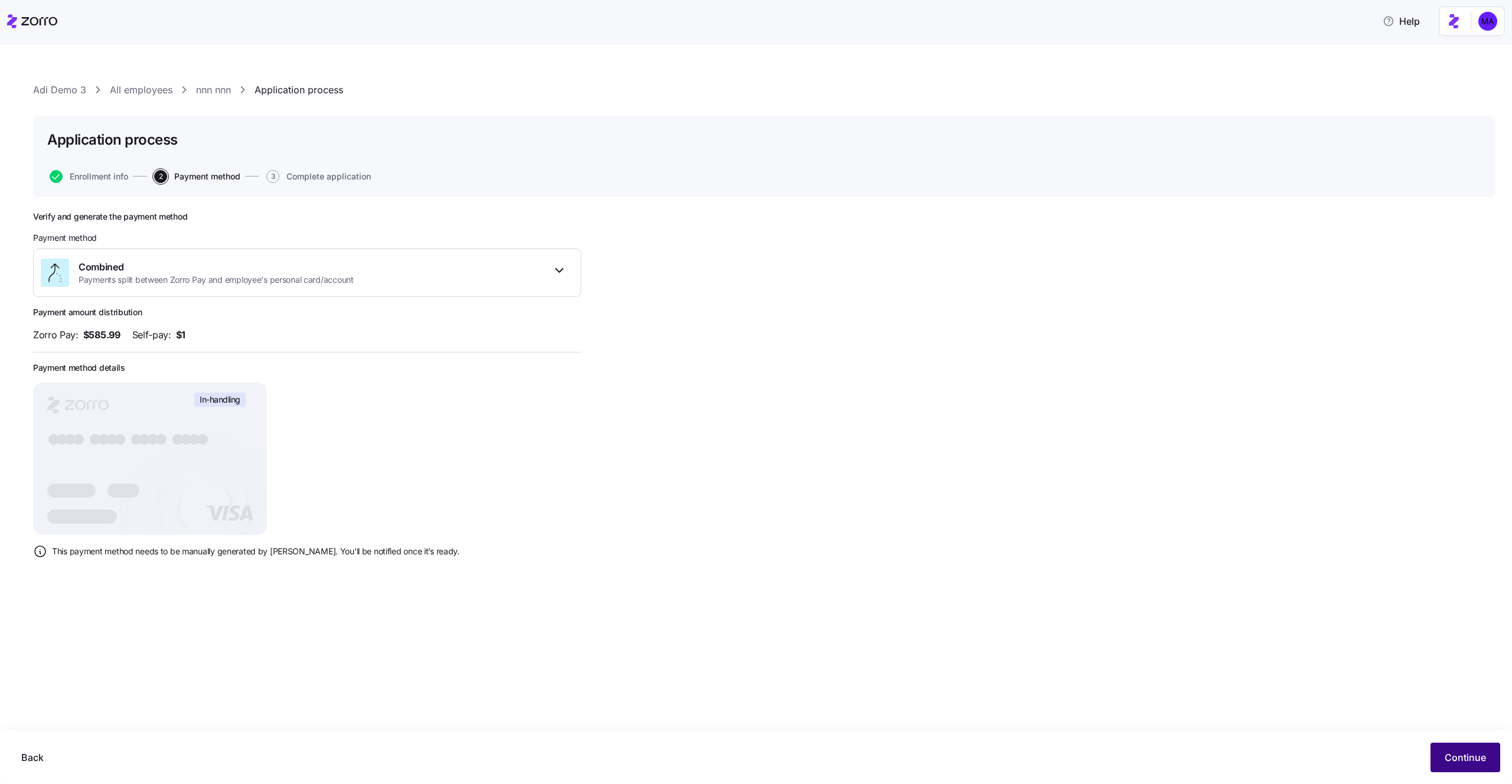
click at [1456, 756] on span "Continue" at bounding box center [1466, 758] width 42 height 14
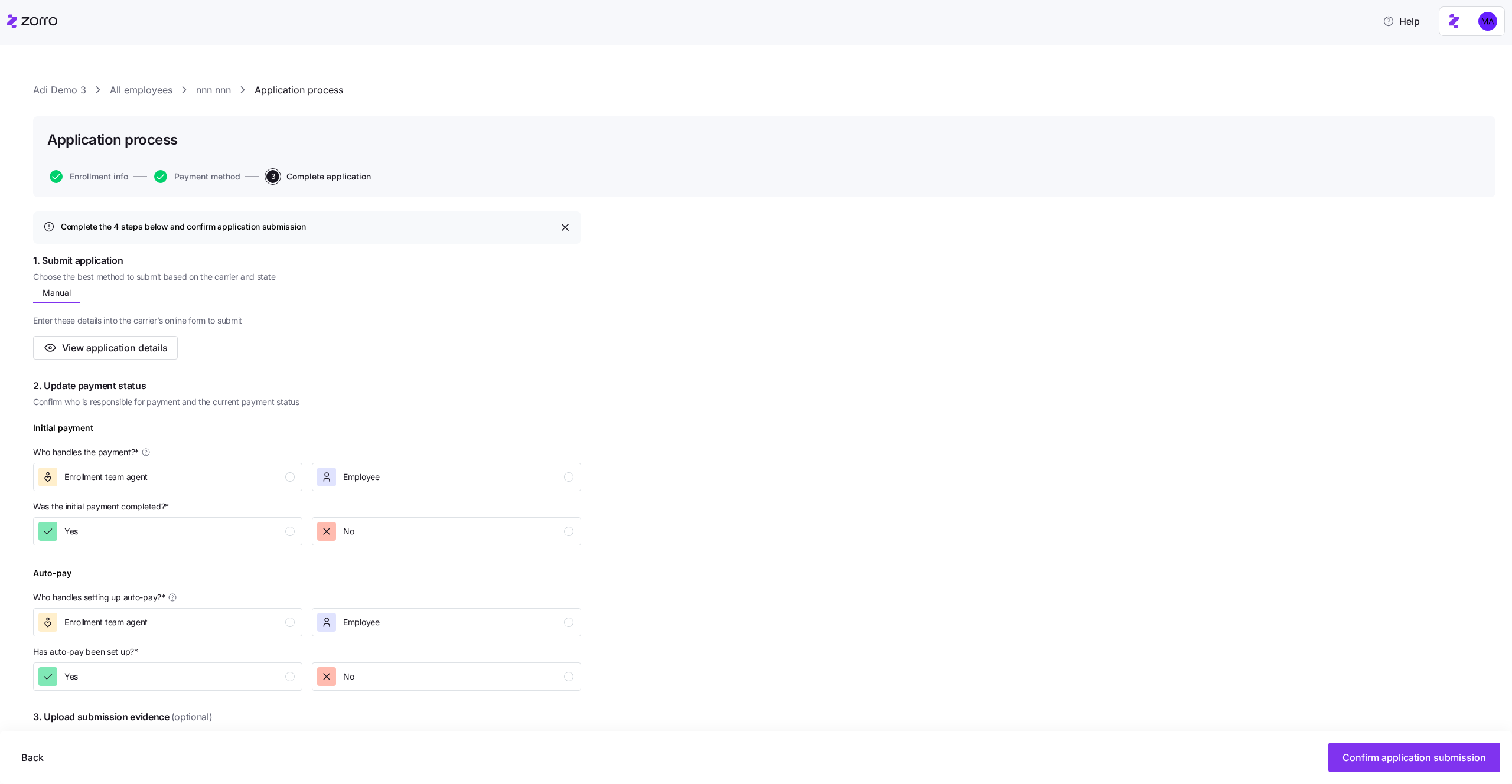
scroll to position [250, 0]
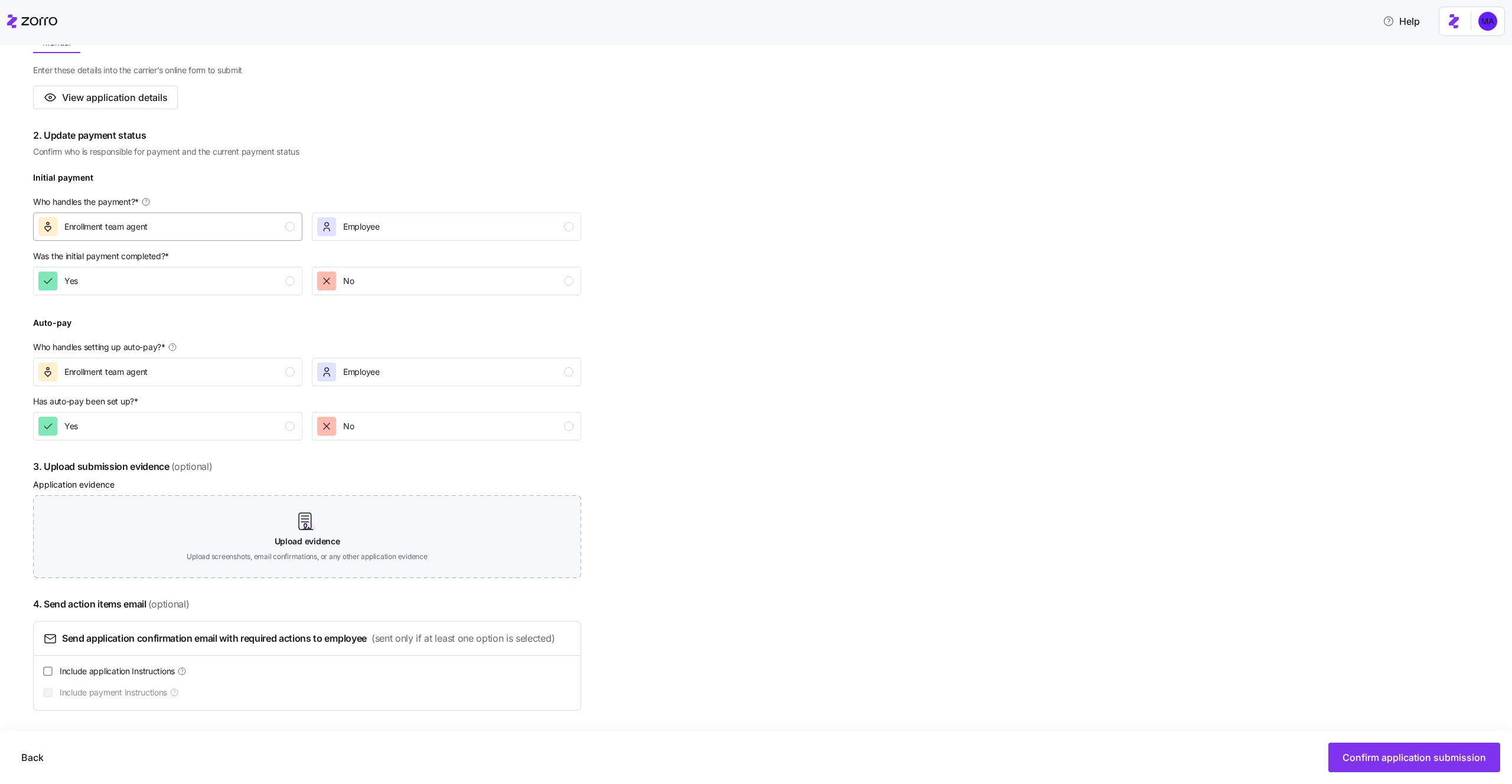
click at [291, 228] on div "button" at bounding box center [290, 226] width 9 height 9
click at [287, 275] on div "Yes" at bounding box center [167, 281] width 256 height 19
click at [287, 369] on div "button" at bounding box center [290, 372] width 9 height 9
click at [283, 422] on div "Yes" at bounding box center [167, 426] width 256 height 19
click at [1349, 740] on div "Back Confirm application submission" at bounding box center [756, 757] width 1512 height 53
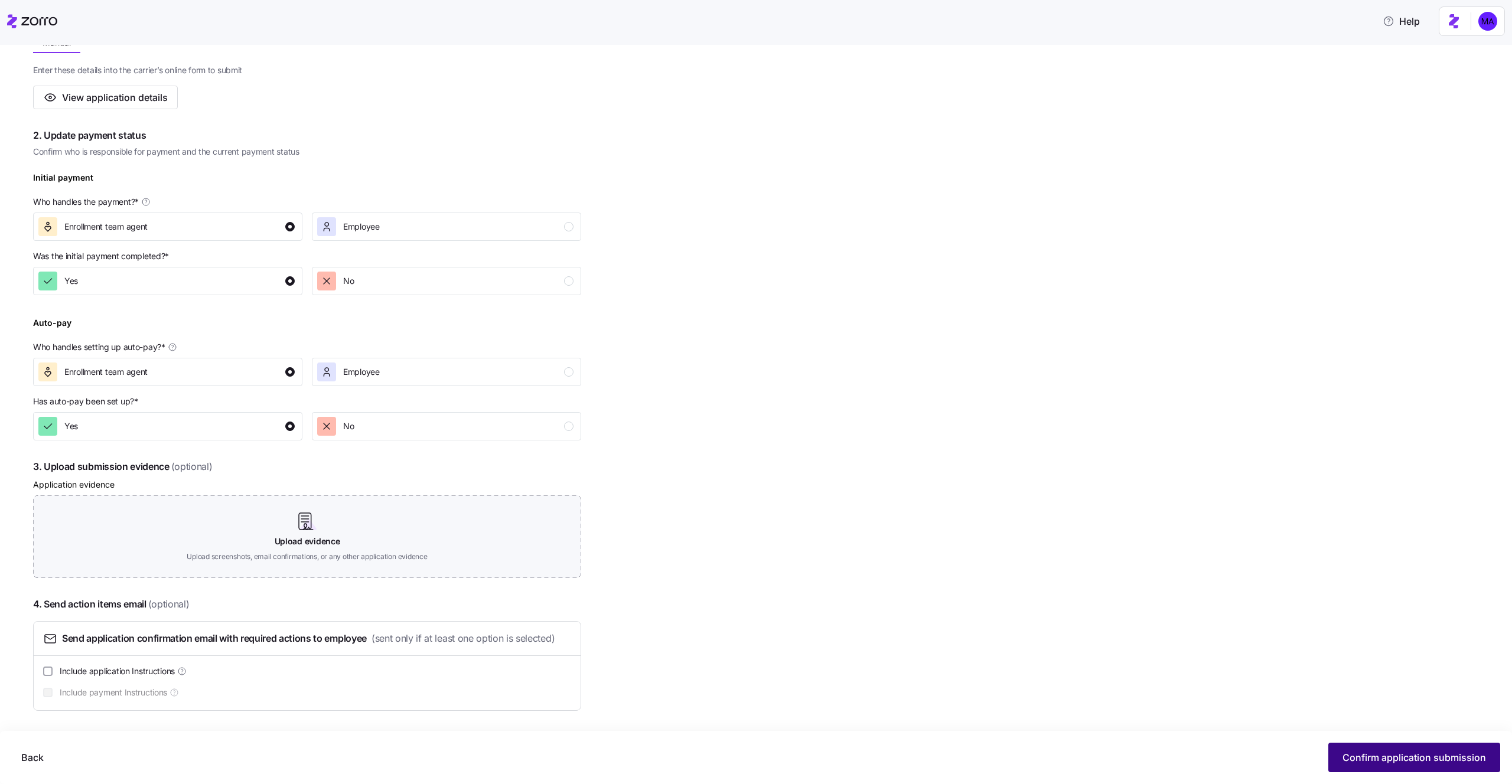
click at [1351, 750] on button "Confirm application submission" at bounding box center [1415, 757] width 172 height 30
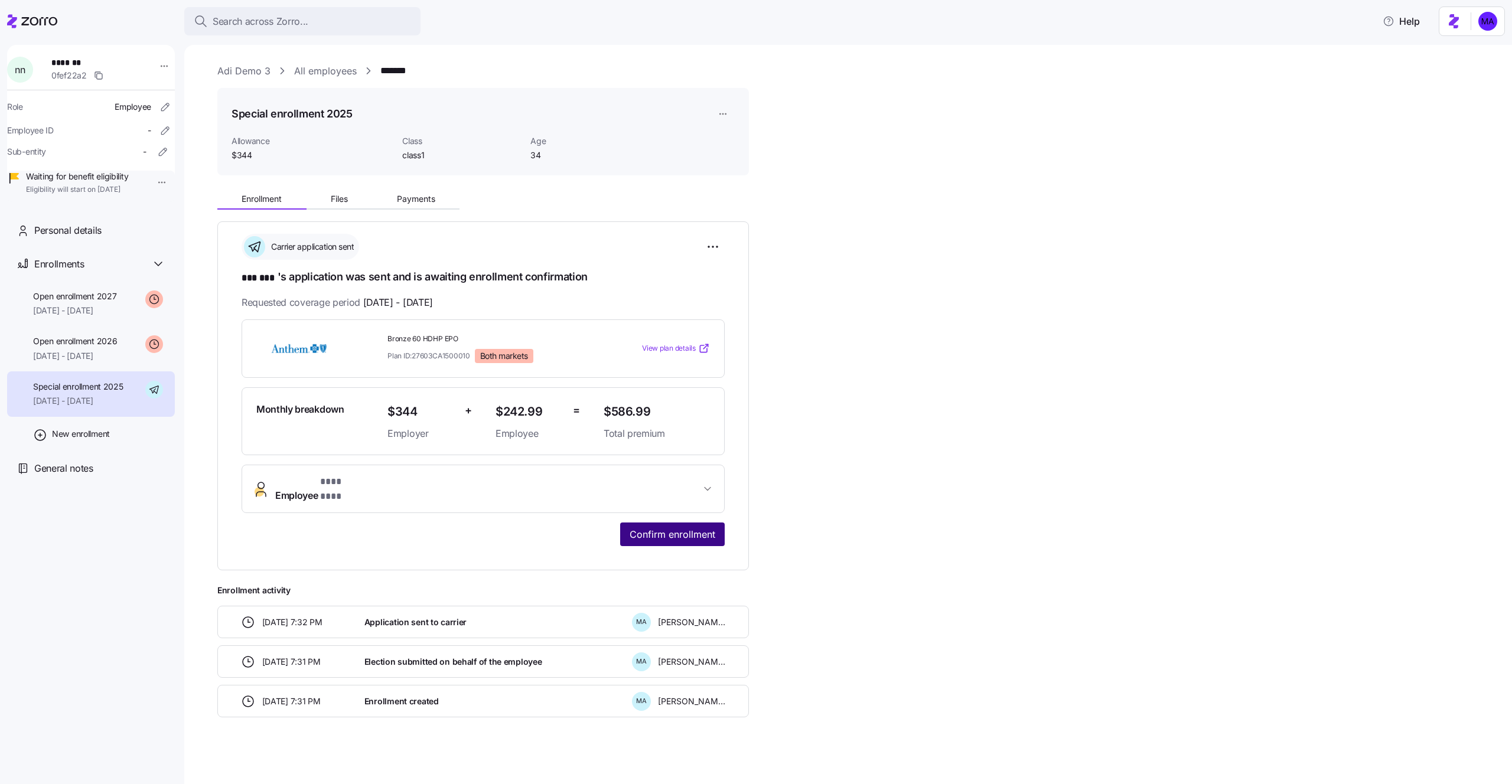
click at [689, 530] on button "Confirm enrollment" at bounding box center [673, 534] width 105 height 23
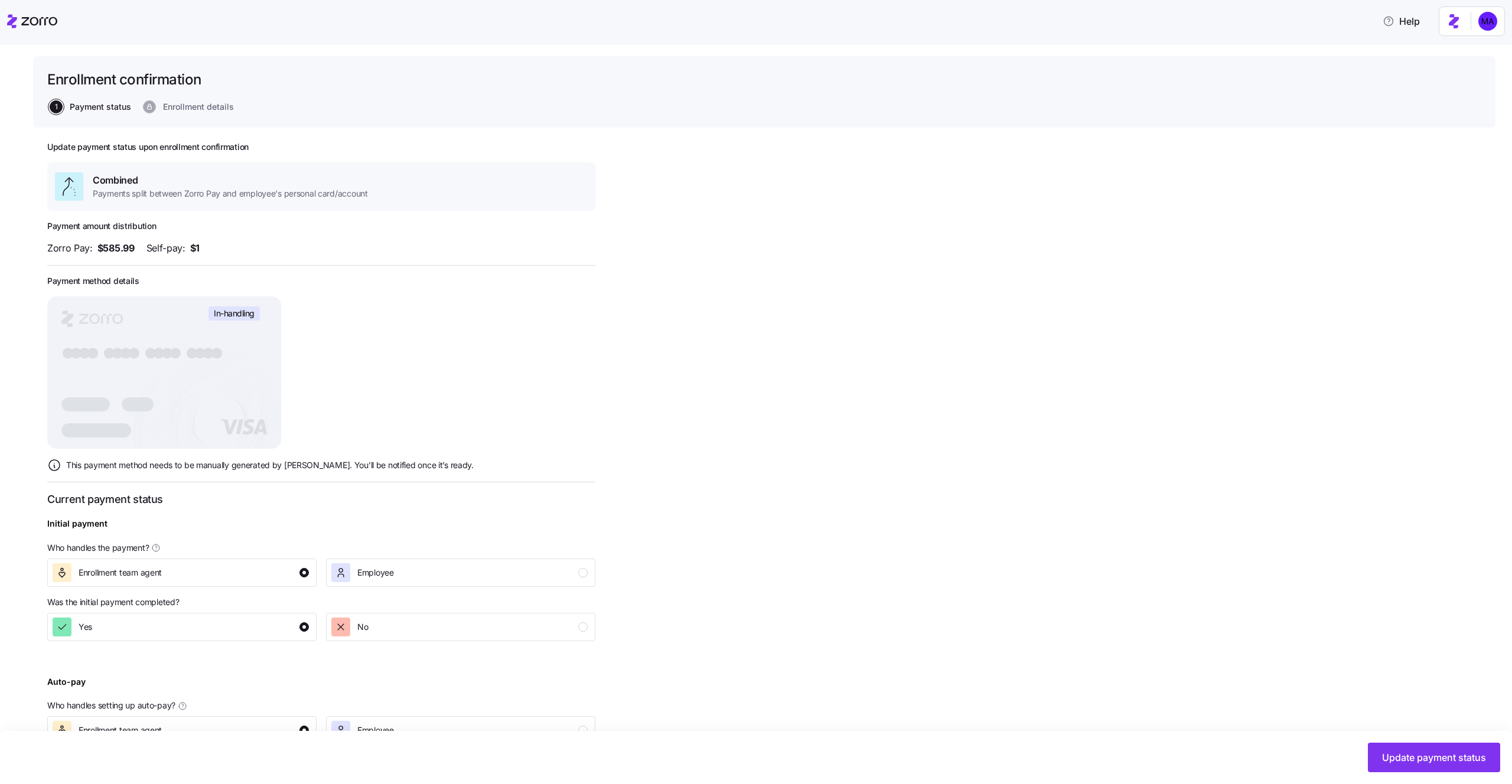
scroll to position [148, 0]
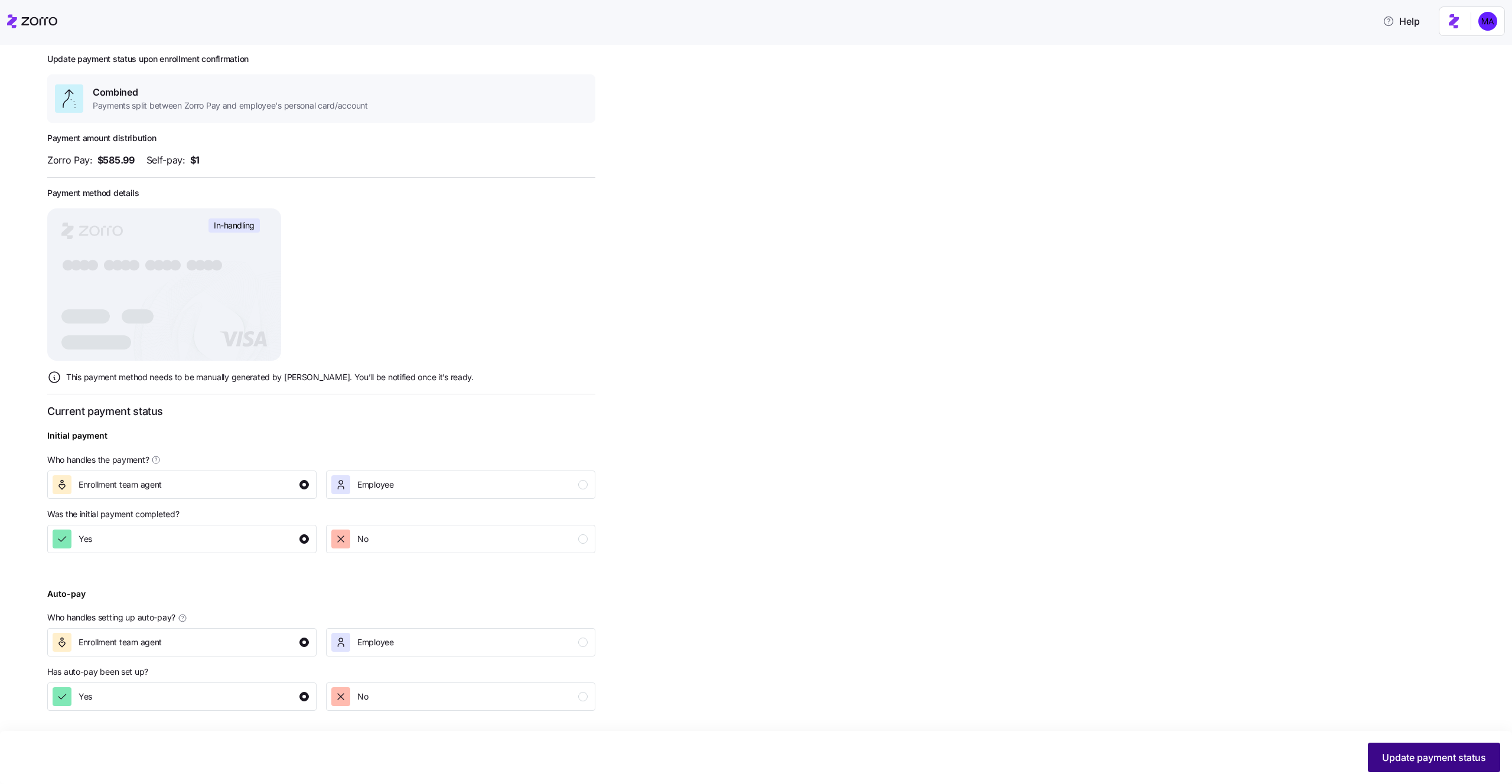
click at [1391, 763] on span "Update payment status" at bounding box center [1433, 758] width 104 height 14
